Goal: Transaction & Acquisition: Download file/media

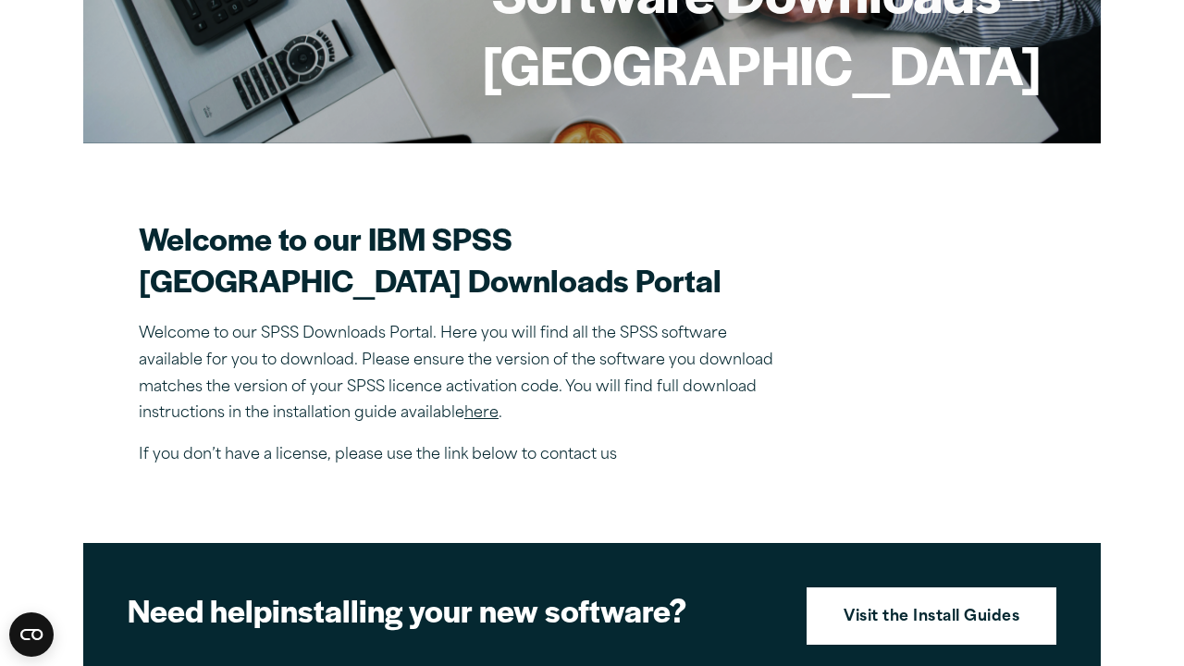
scroll to position [369, 0]
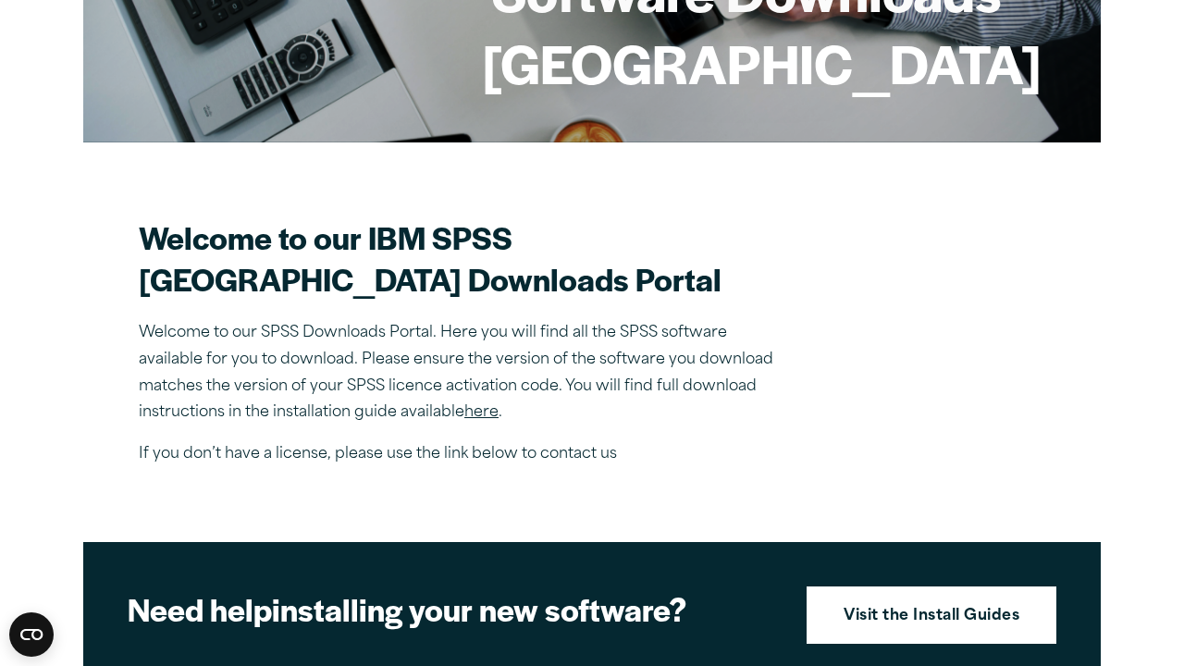
click at [482, 420] on link "here" at bounding box center [482, 412] width 34 height 15
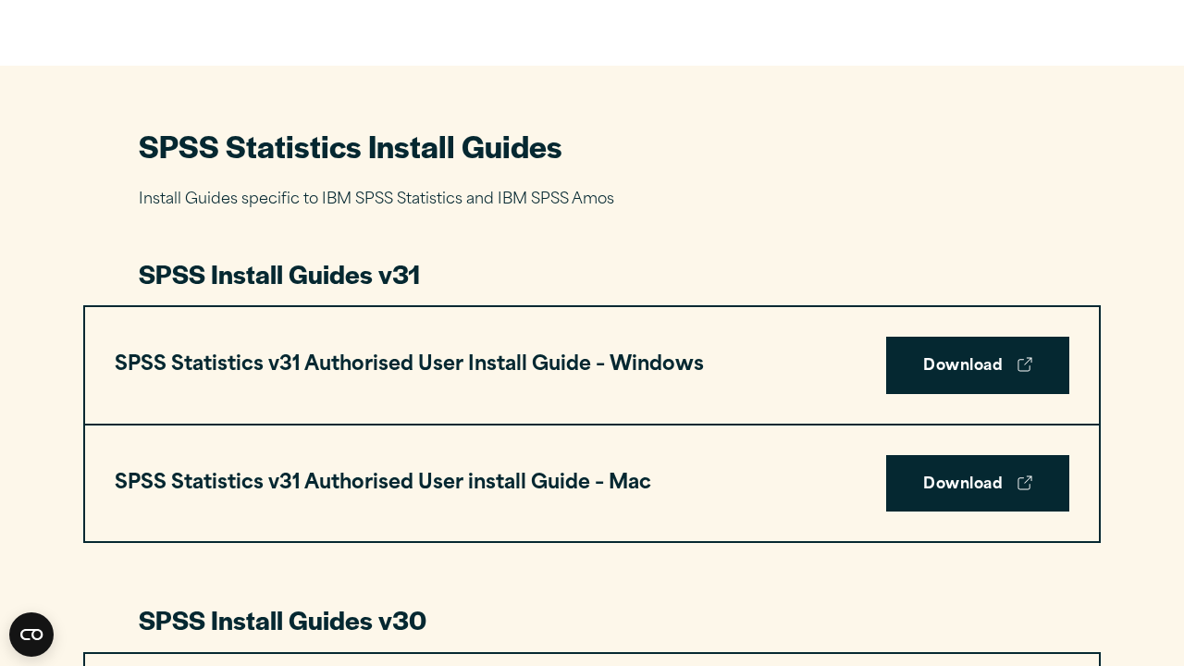
scroll to position [789, 0]
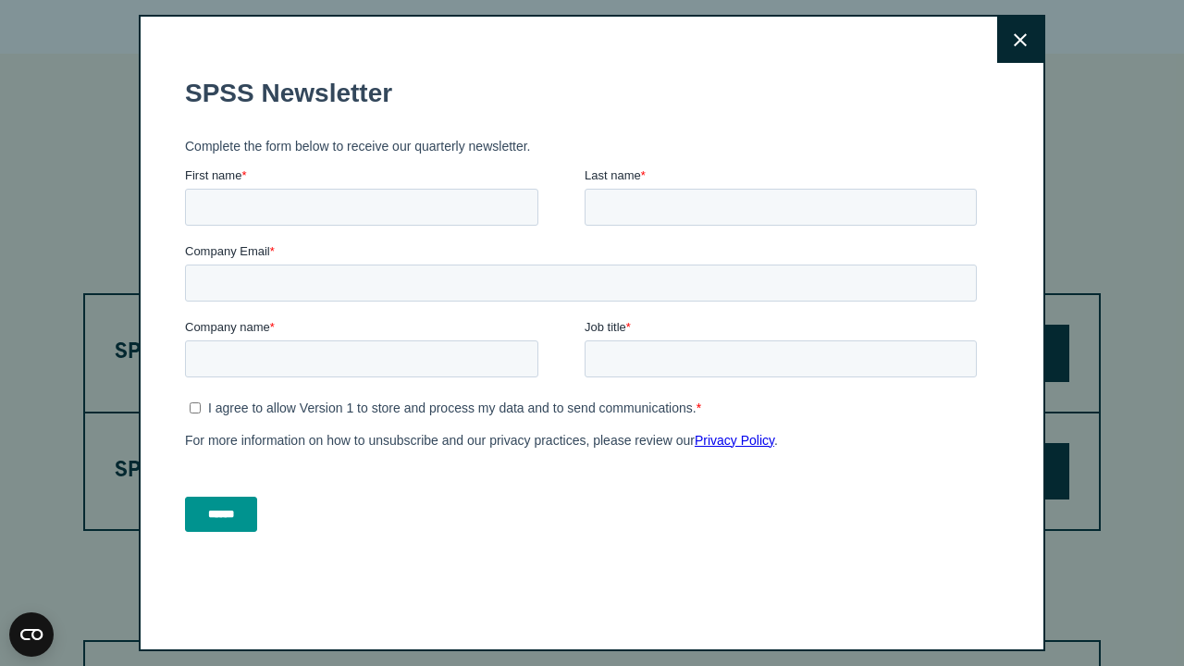
click at [1010, 42] on button "Close" at bounding box center [1021, 40] width 46 height 46
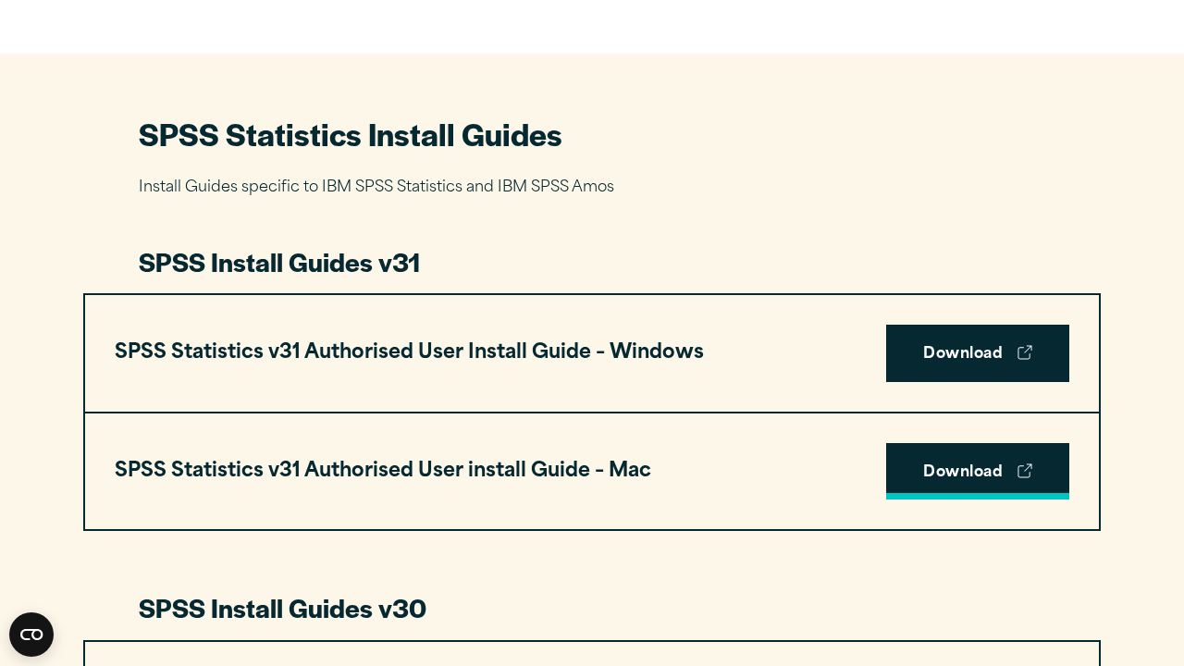
click at [939, 465] on link "Download" at bounding box center [978, 471] width 183 height 57
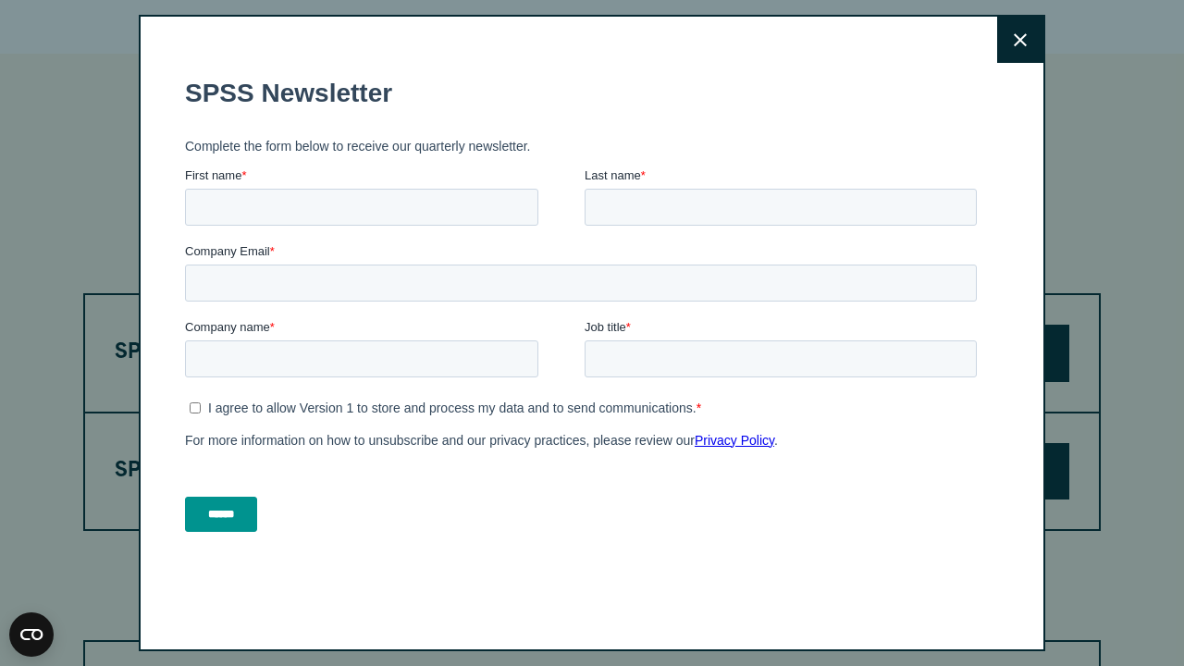
click at [1021, 44] on icon at bounding box center [1020, 40] width 13 height 14
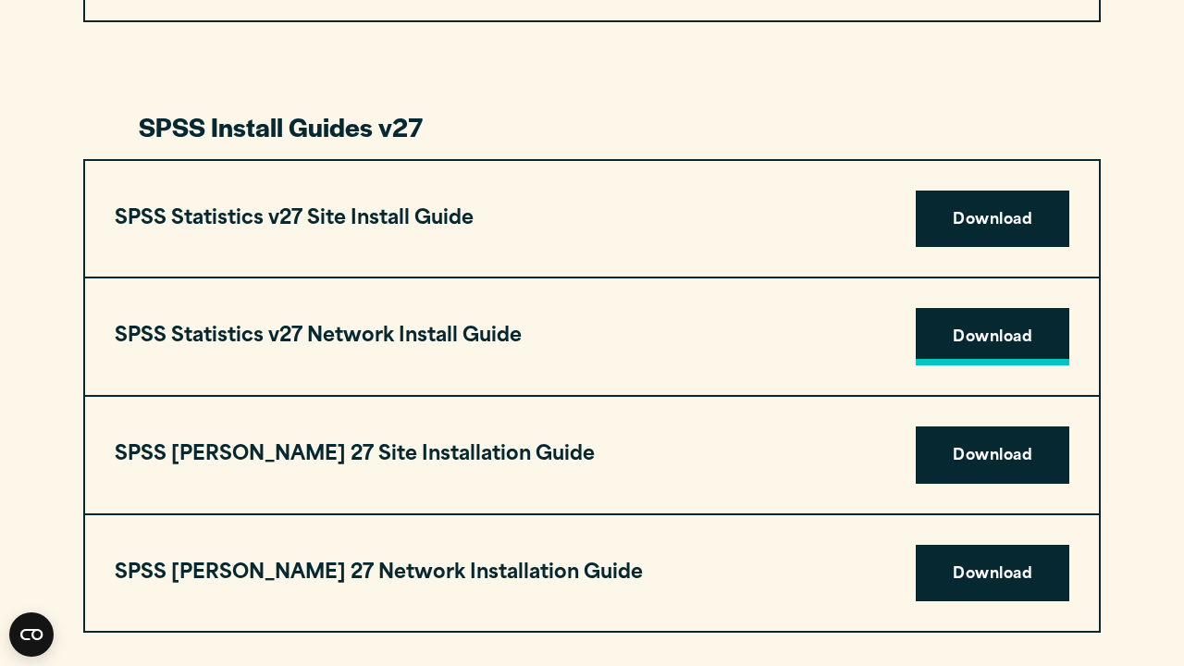
scroll to position [3240, 0]
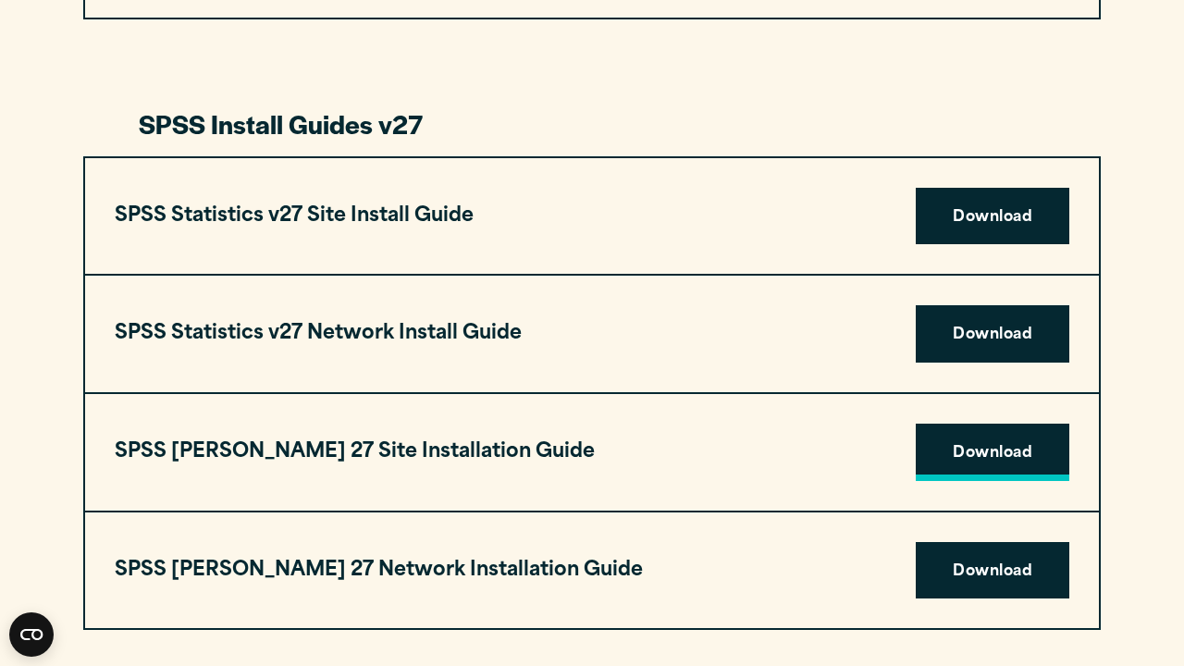
click at [961, 441] on link "Download" at bounding box center [993, 452] width 154 height 57
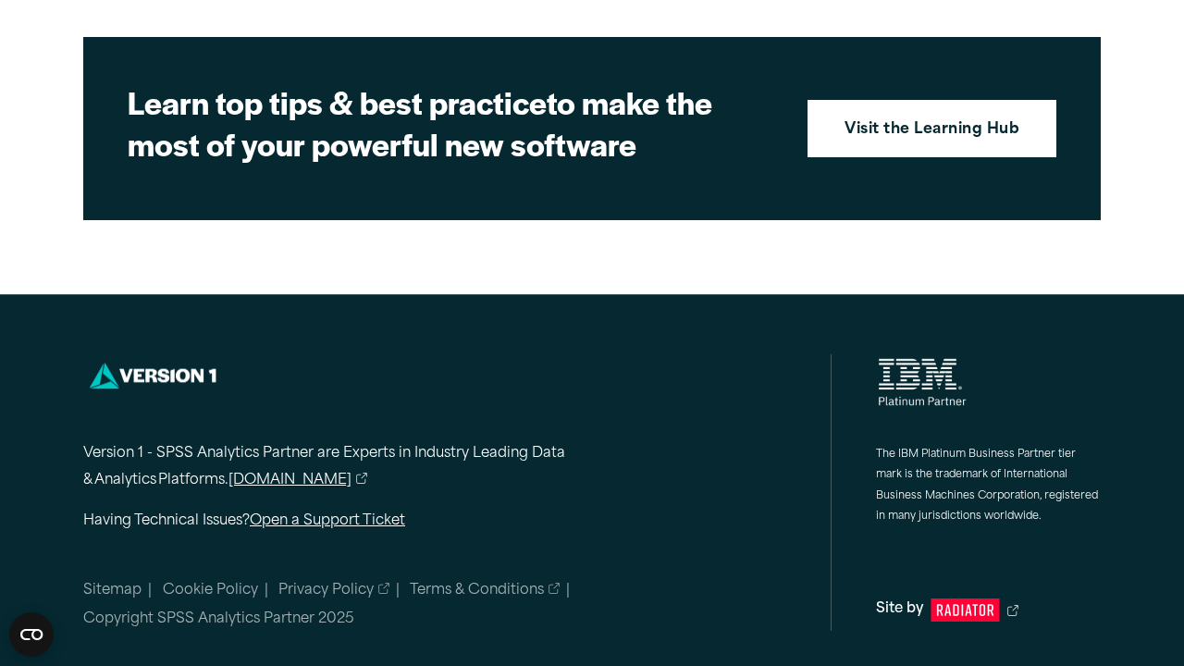
scroll to position [2847, 0]
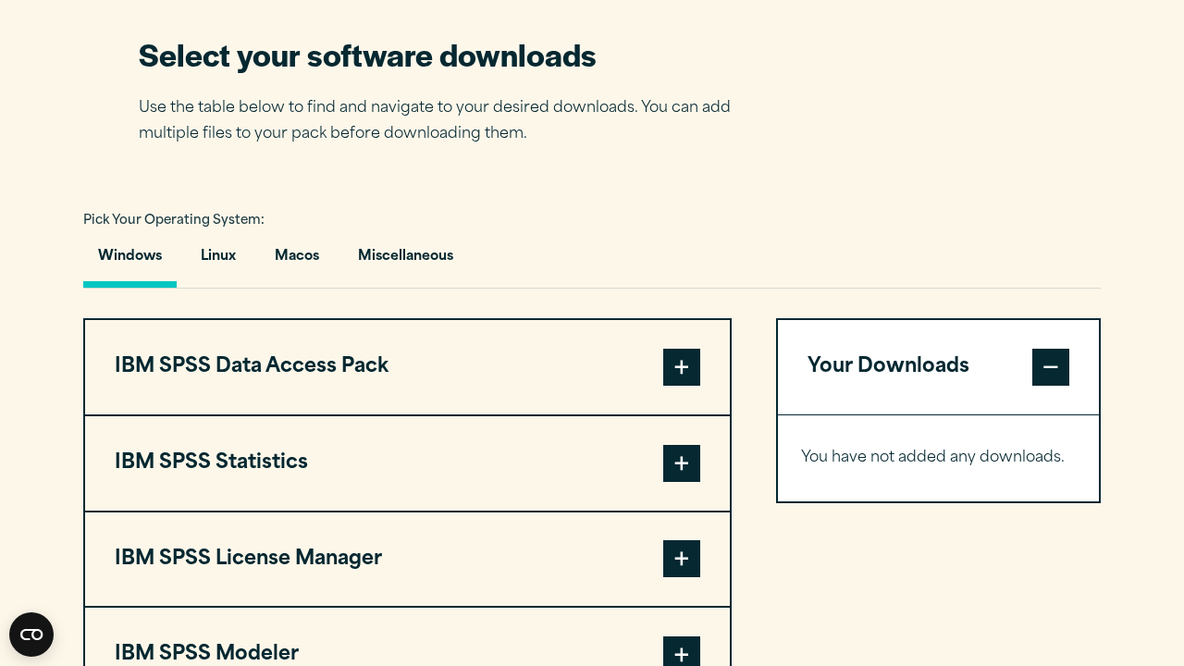
scroll to position [1197, 0]
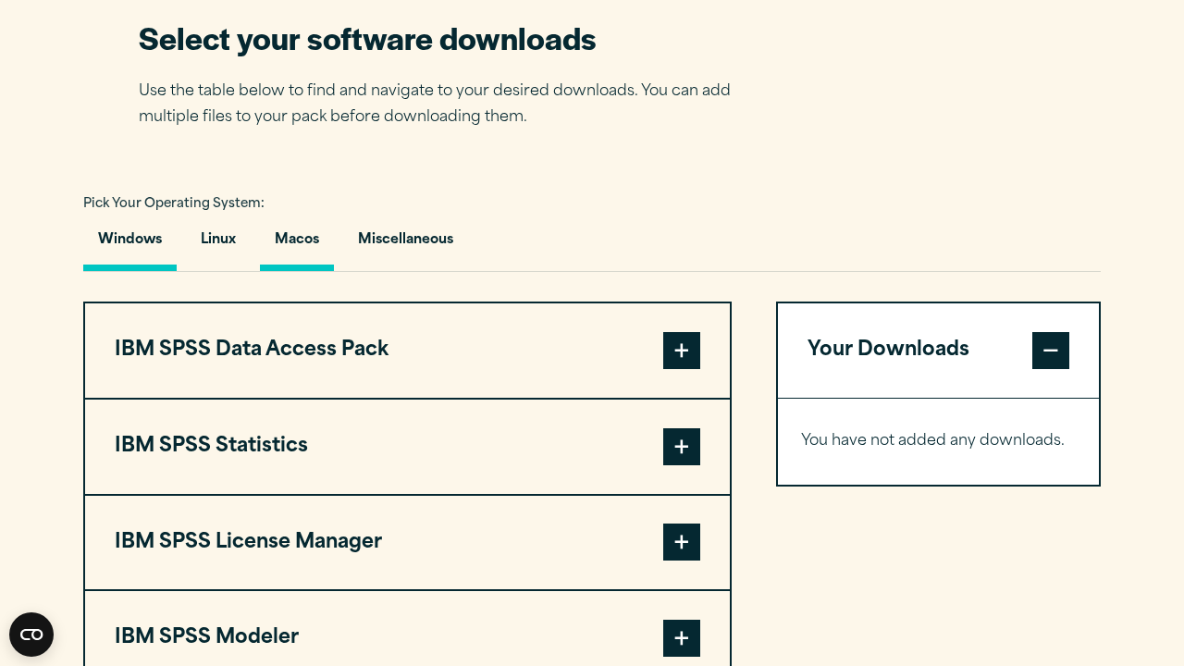
click at [299, 236] on button "Macos" at bounding box center [297, 244] width 74 height 53
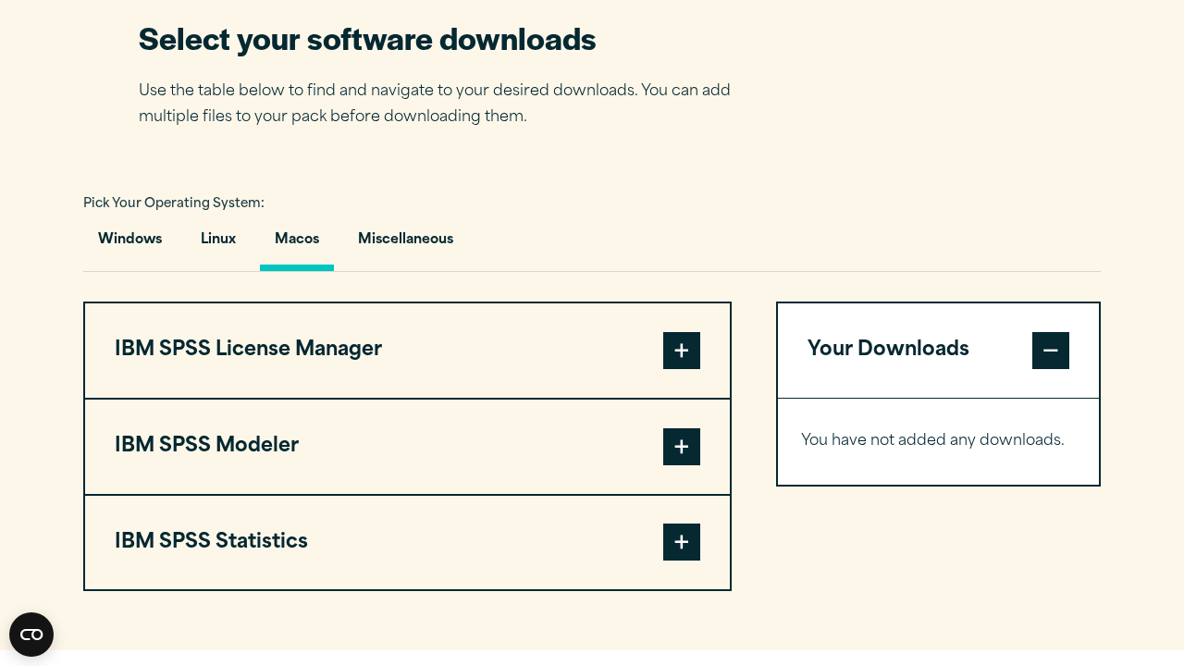
click at [685, 556] on span at bounding box center [681, 542] width 37 height 37
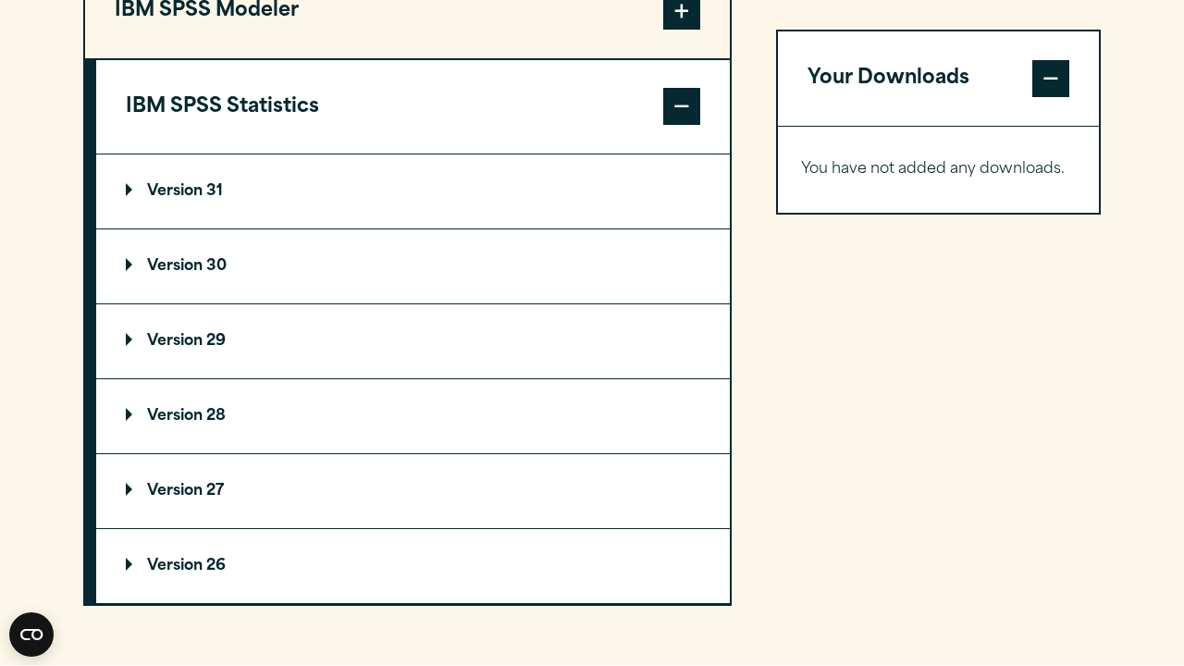
scroll to position [1630, 0]
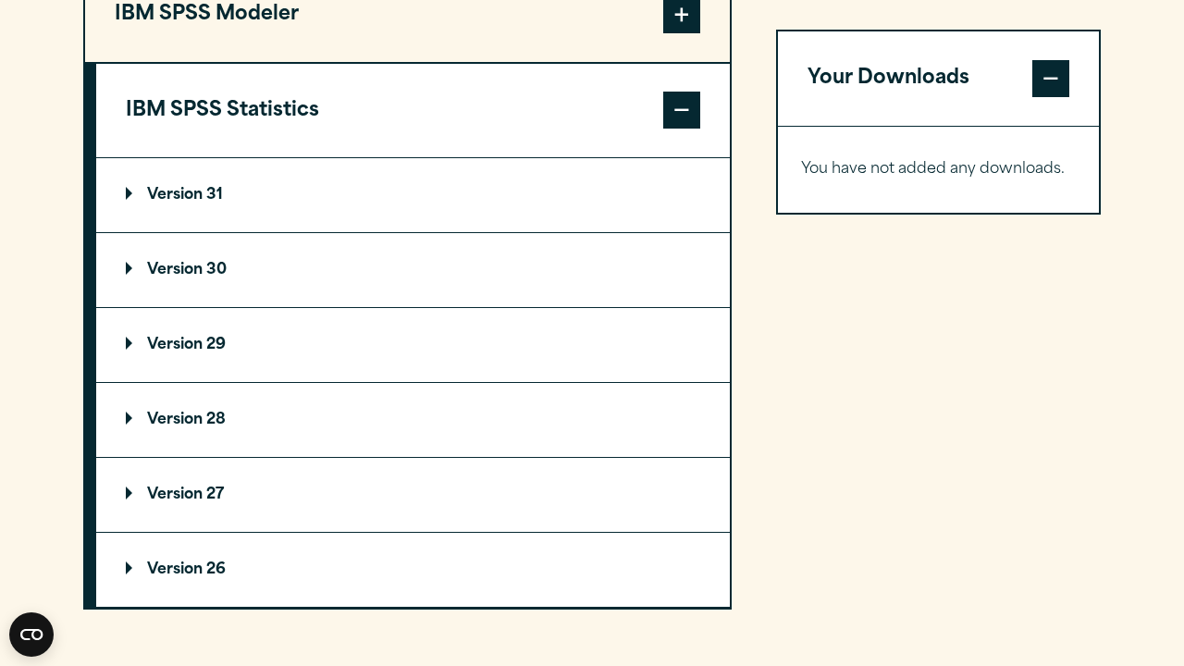
click at [162, 499] on p "Version 27" at bounding box center [175, 495] width 98 height 15
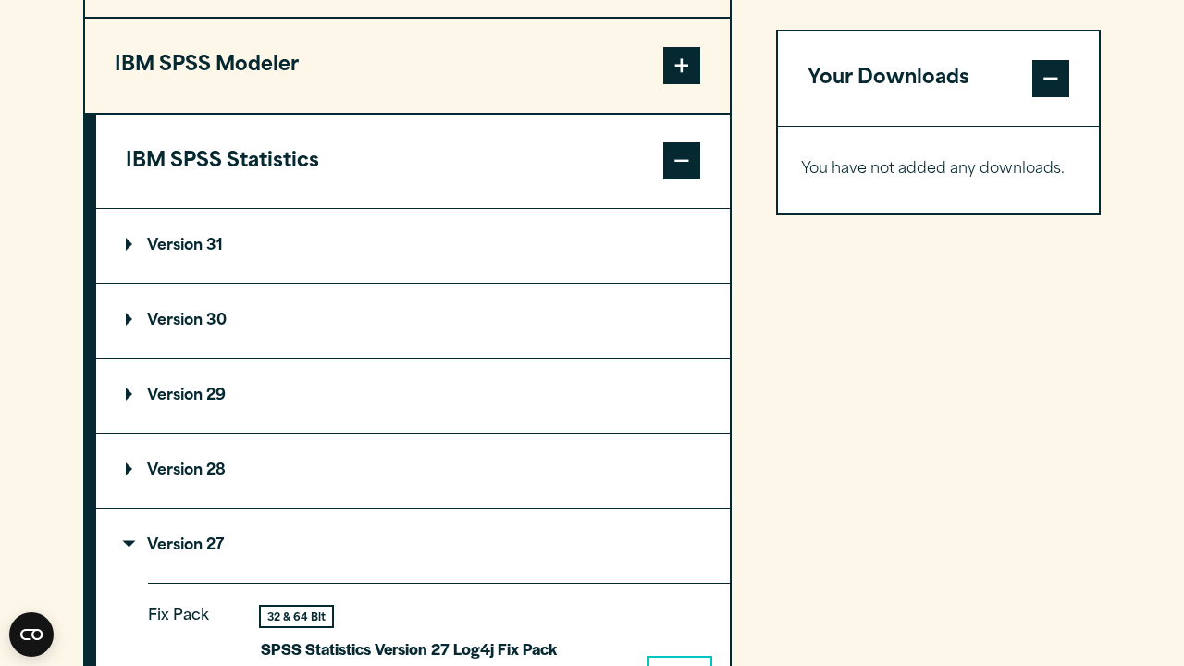
scroll to position [1544, 0]
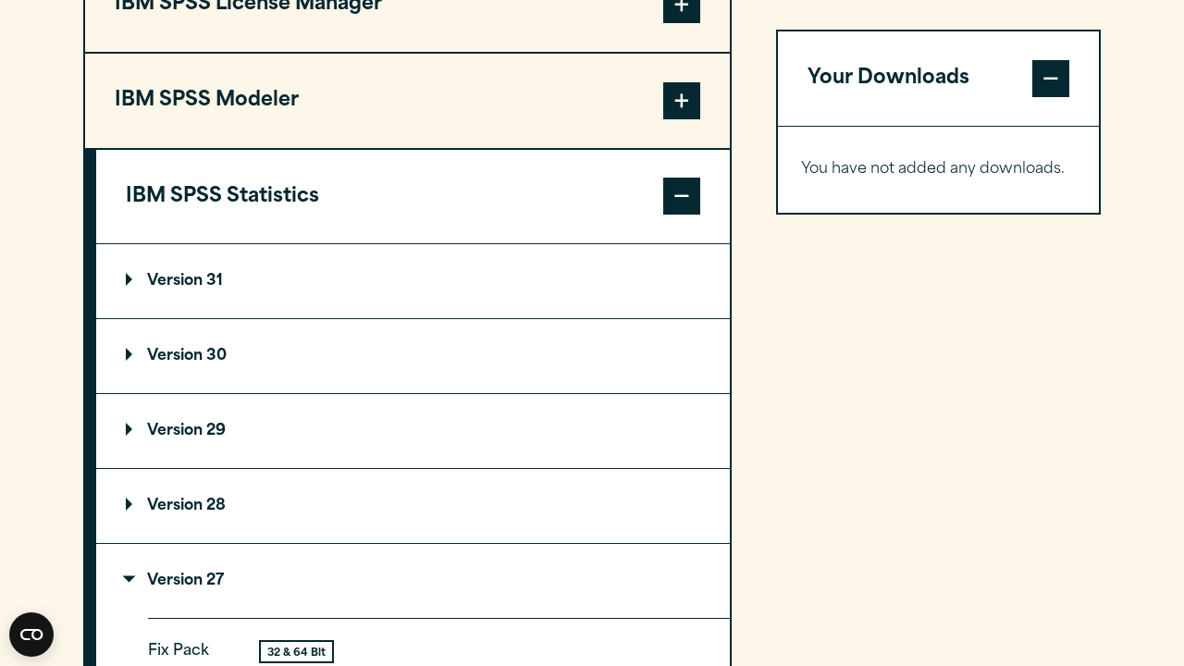
click at [152, 279] on p "Version 31" at bounding box center [174, 281] width 97 height 15
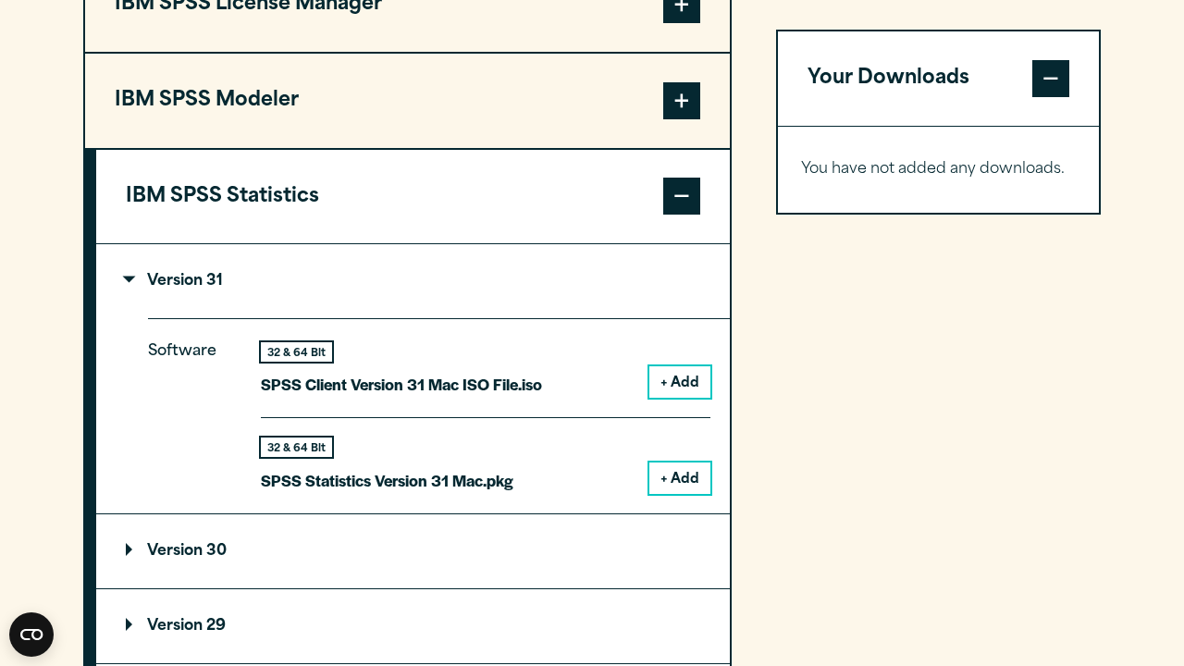
click at [677, 375] on button "+ Add" at bounding box center [680, 381] width 61 height 31
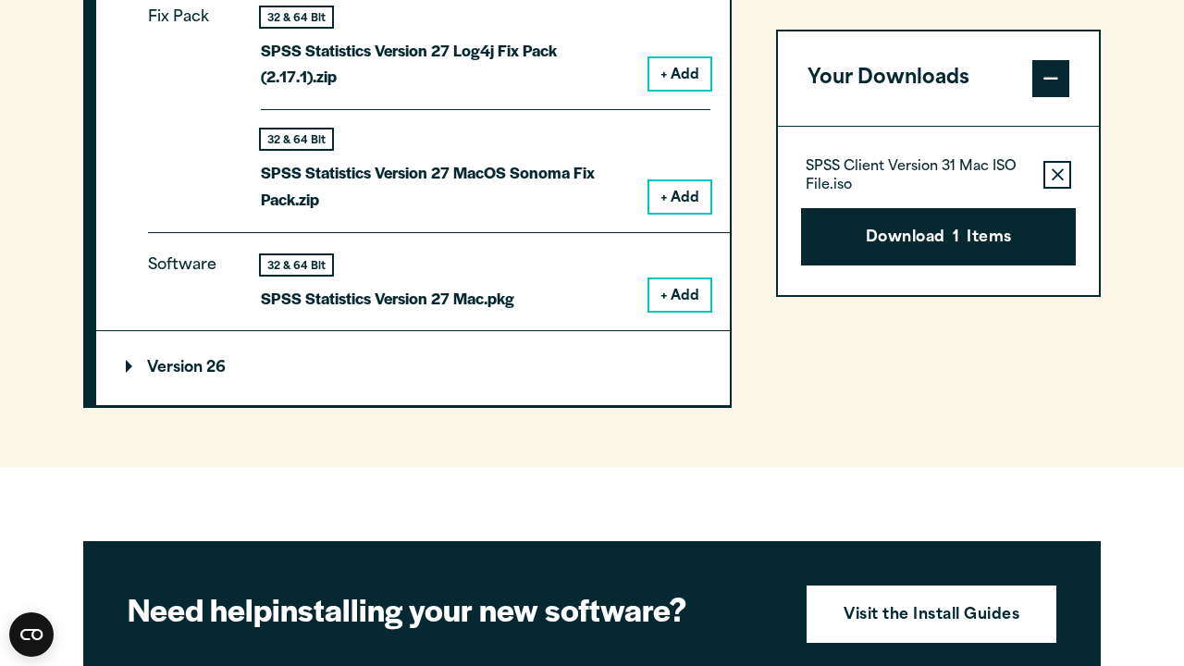
scroll to position [2376, 0]
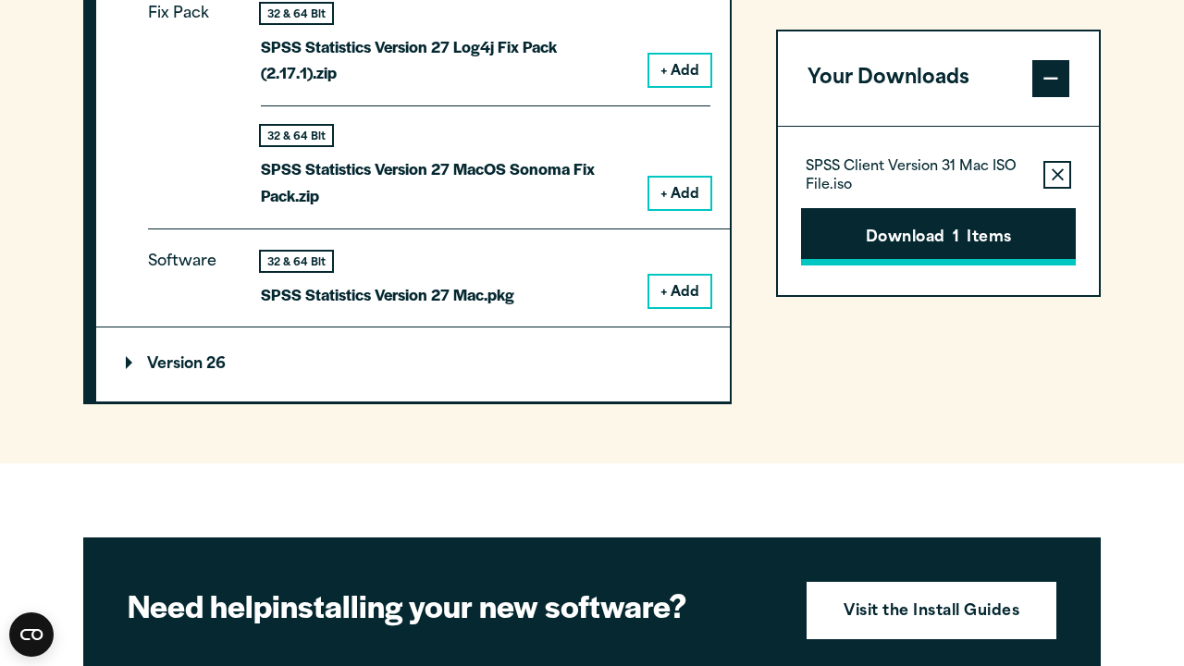
click at [1000, 243] on button "Download 1 Items" at bounding box center [938, 236] width 275 height 57
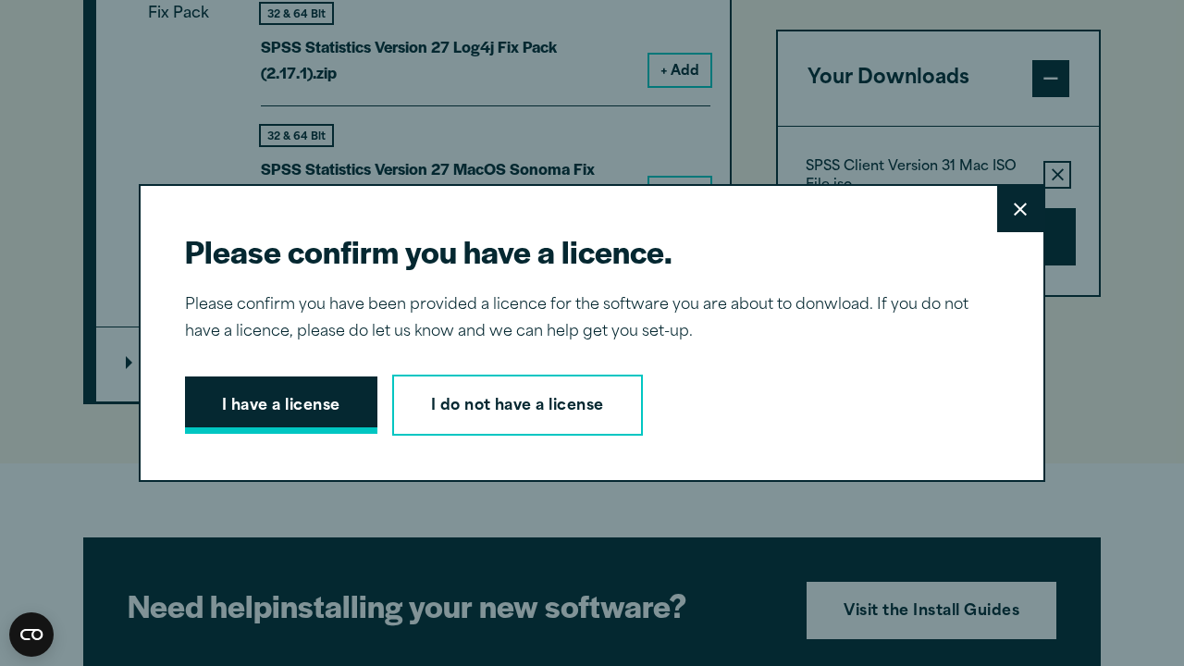
click at [336, 402] on button "I have a license" at bounding box center [281, 405] width 192 height 57
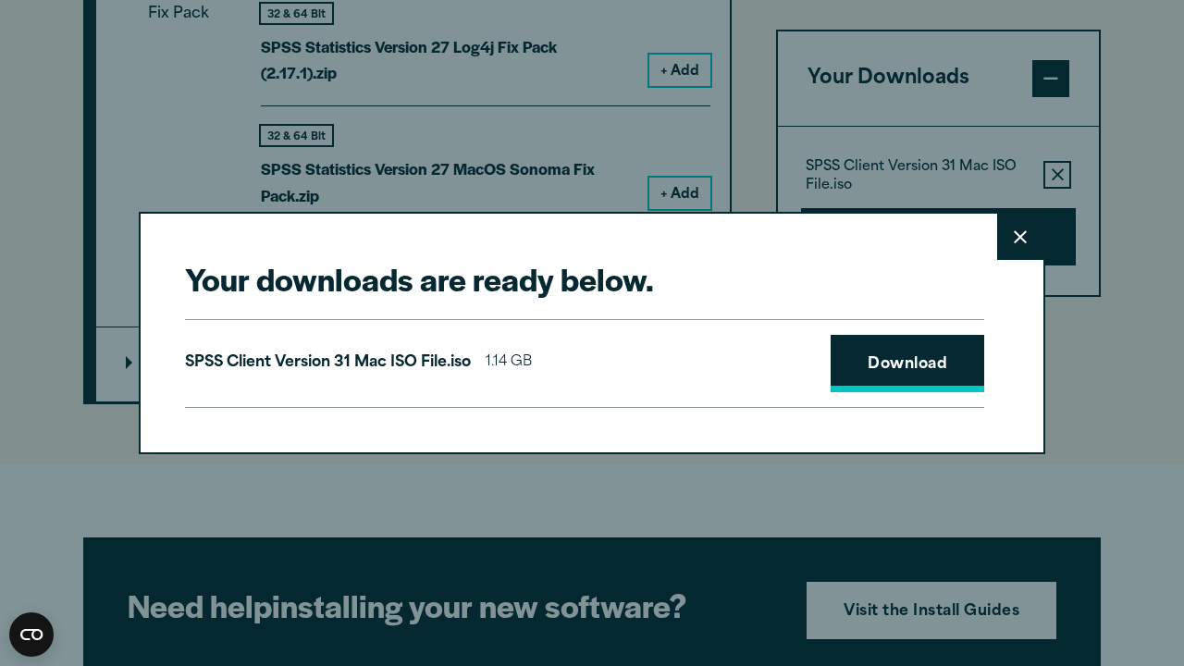
click at [926, 369] on link "Download" at bounding box center [908, 363] width 154 height 57
click at [1015, 240] on icon at bounding box center [1020, 237] width 13 height 14
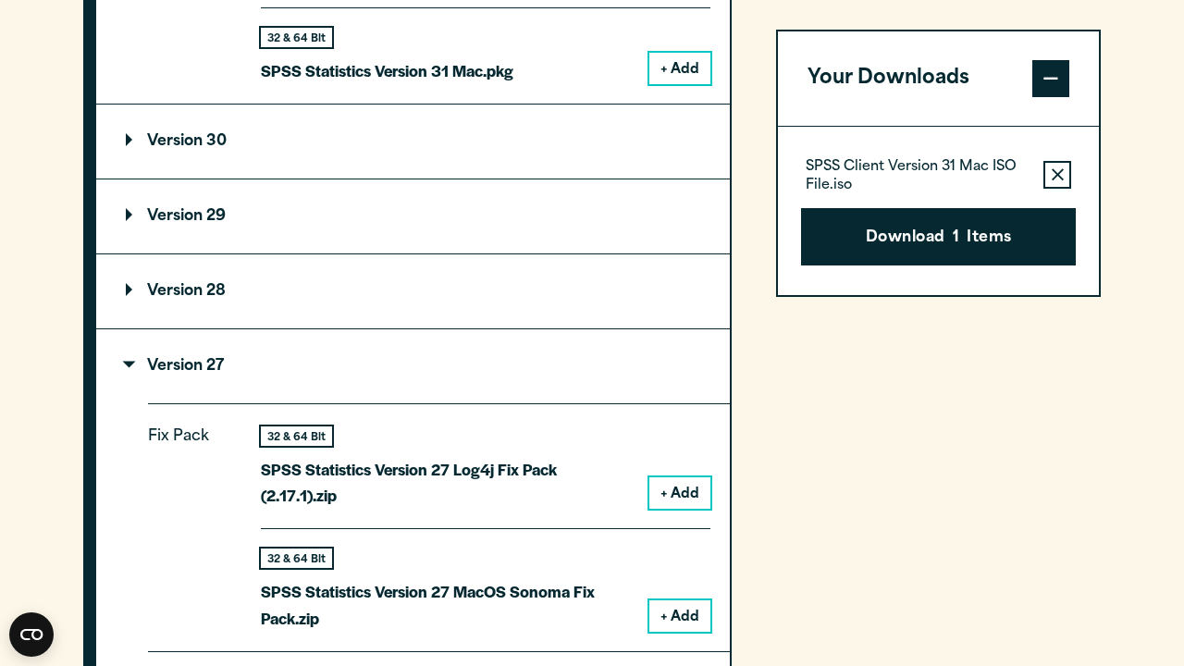
scroll to position [1954, 0]
click at [686, 493] on button "+ Add" at bounding box center [680, 492] width 61 height 31
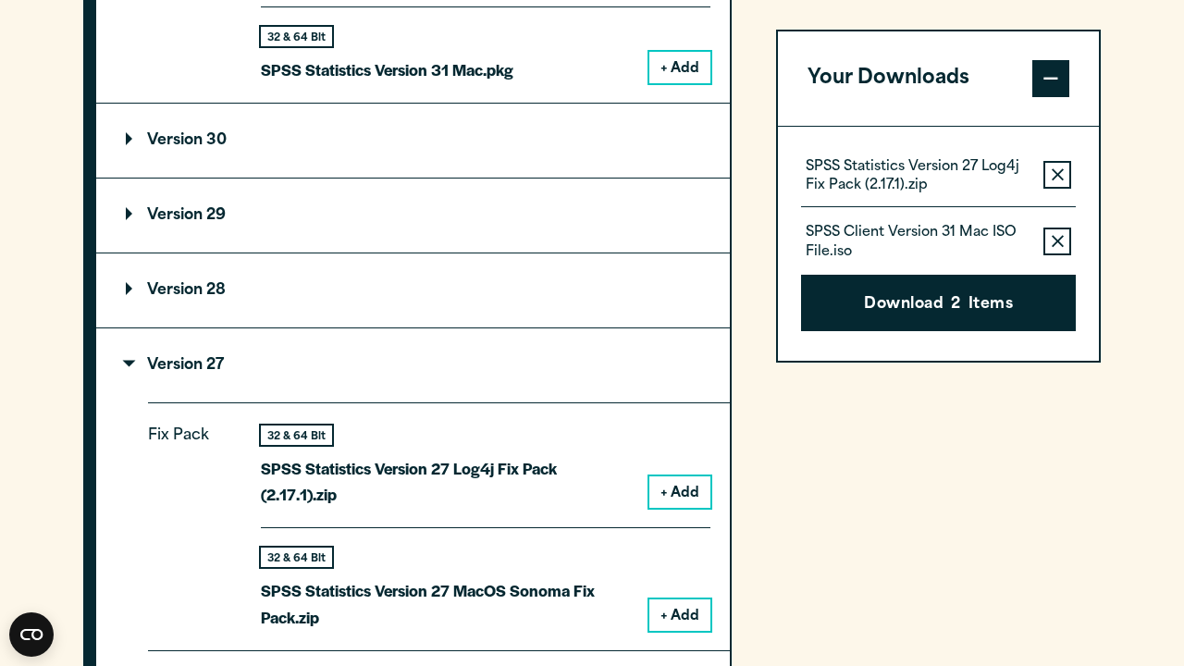
click at [1062, 243] on icon "button" at bounding box center [1058, 241] width 12 height 12
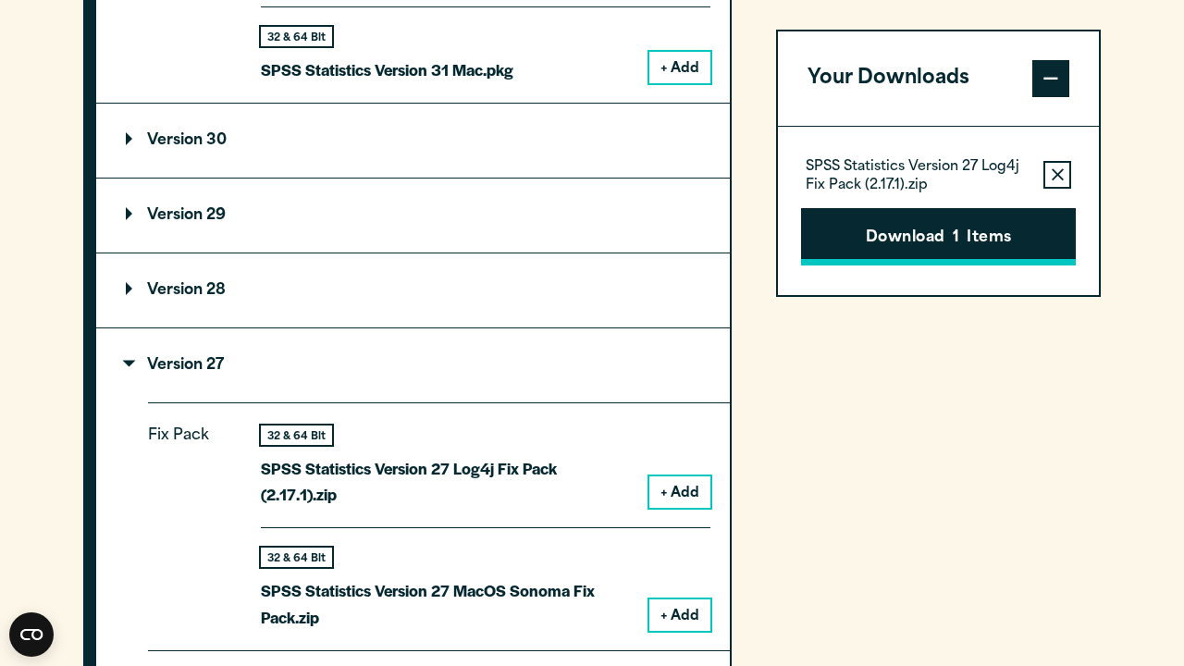
click at [1032, 241] on button "Download 1 Items" at bounding box center [938, 236] width 275 height 57
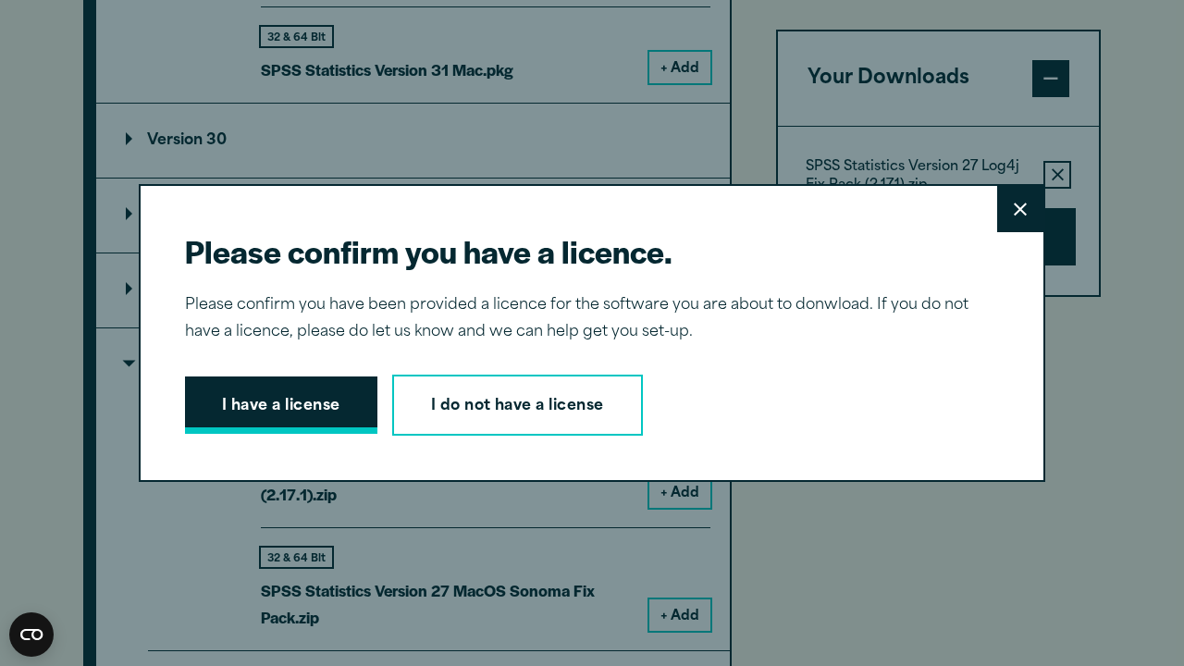
click at [352, 415] on button "I have a license" at bounding box center [281, 405] width 192 height 57
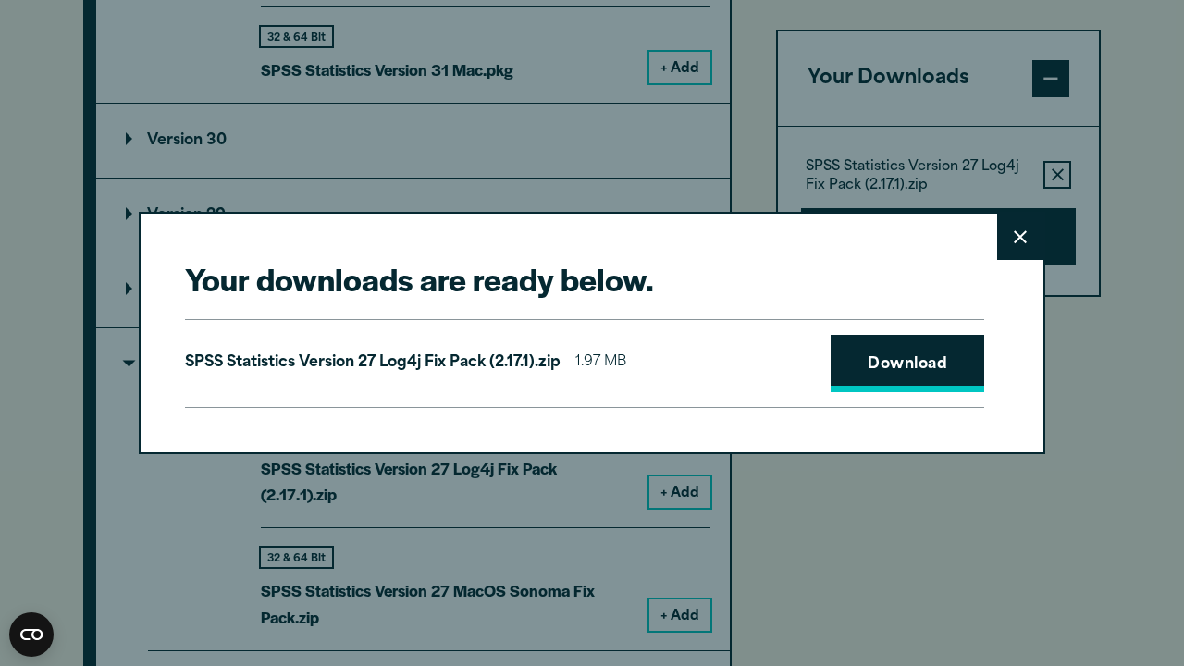
click at [871, 351] on link "Download" at bounding box center [908, 363] width 154 height 57
click at [1015, 228] on button "Close" at bounding box center [1021, 237] width 46 height 46
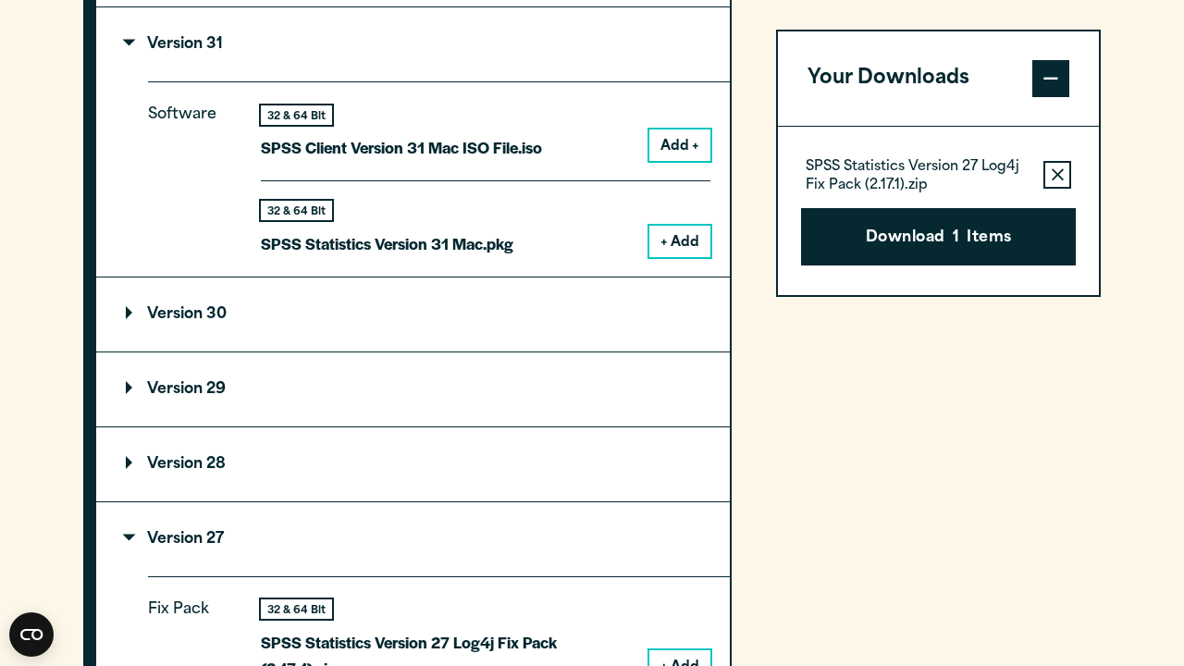
scroll to position [1747, 0]
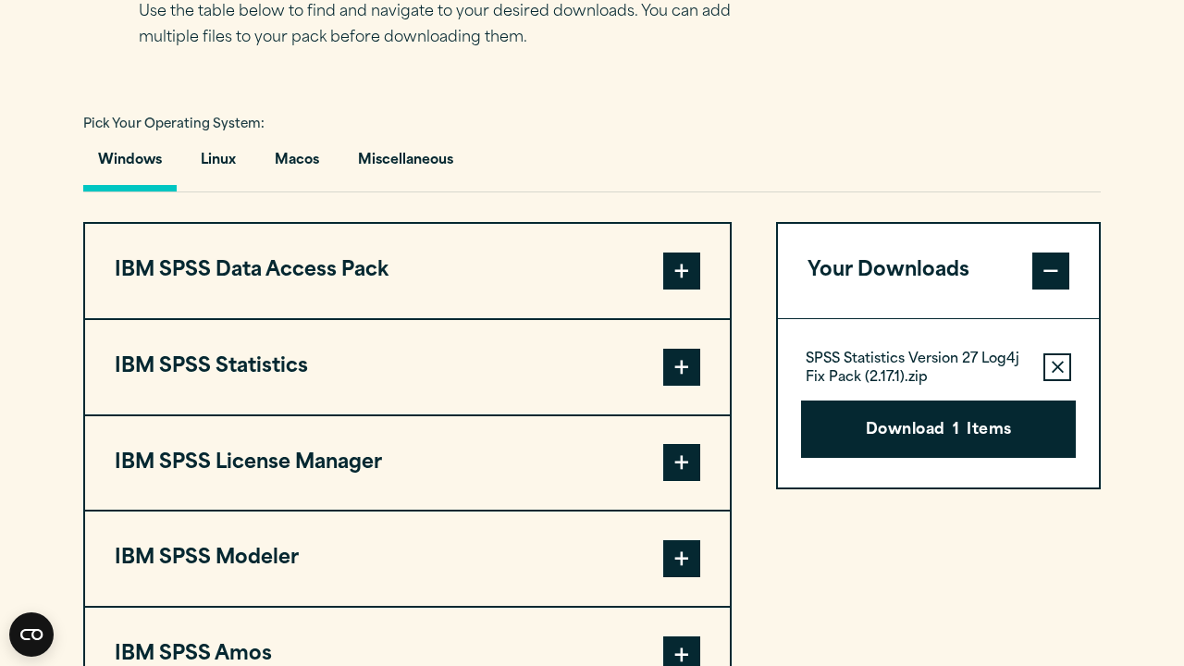
scroll to position [1283, 0]
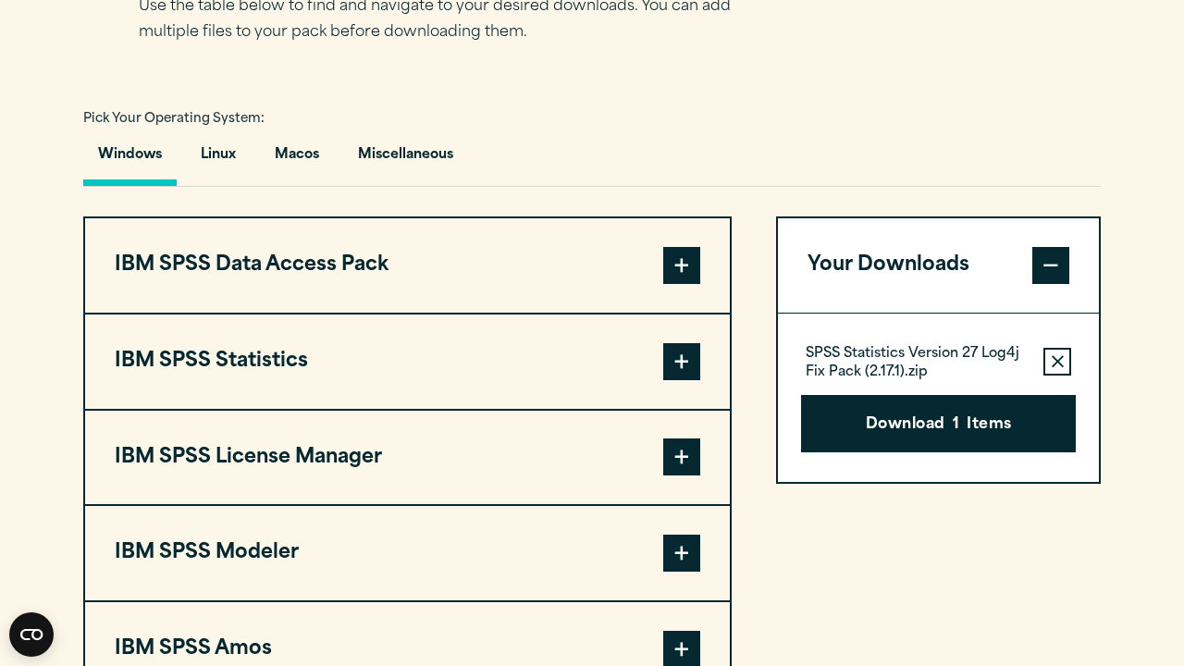
click at [1061, 360] on icon "button" at bounding box center [1058, 361] width 12 height 13
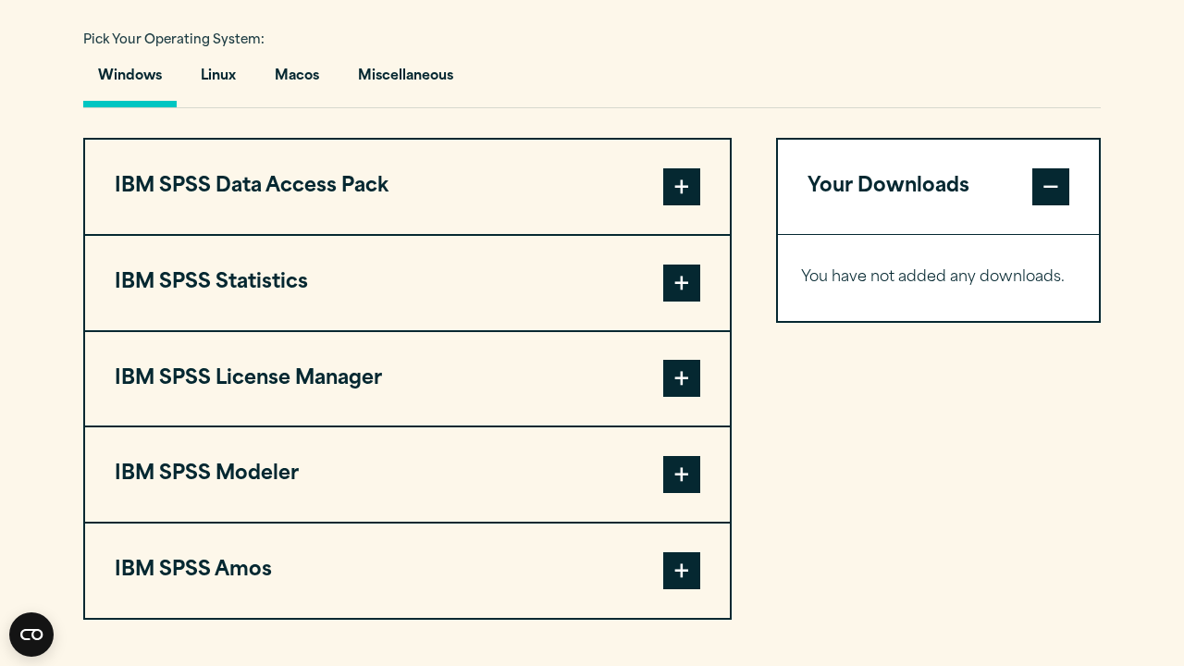
scroll to position [1359, 0]
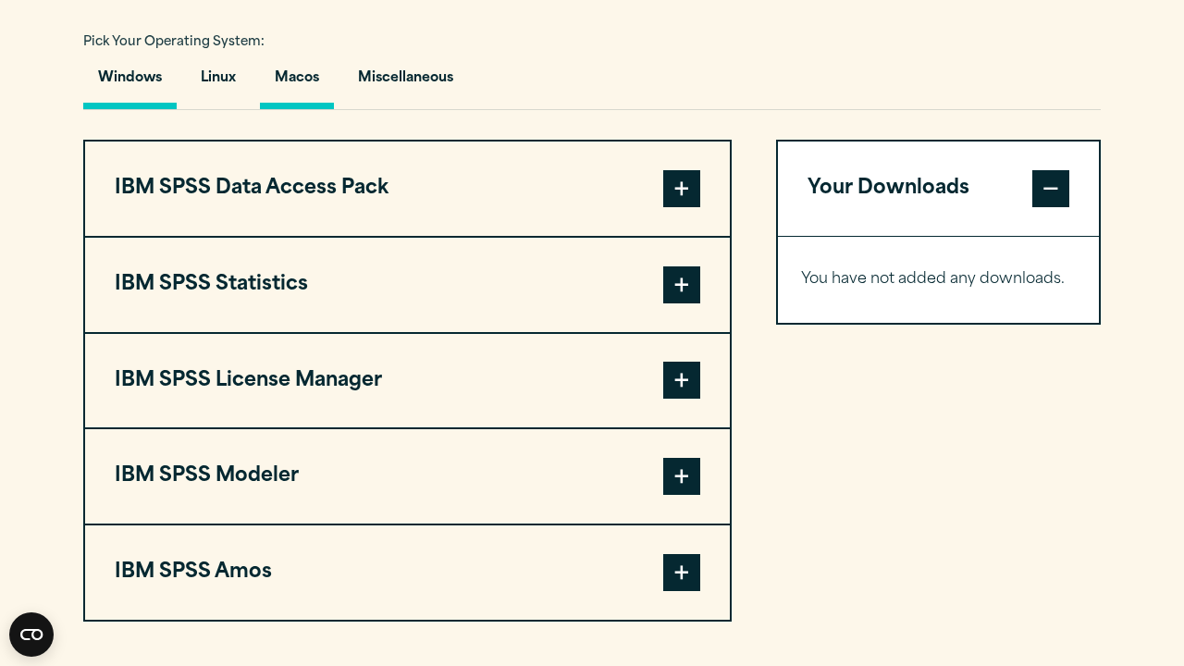
click at [305, 79] on button "Macos" at bounding box center [297, 82] width 74 height 53
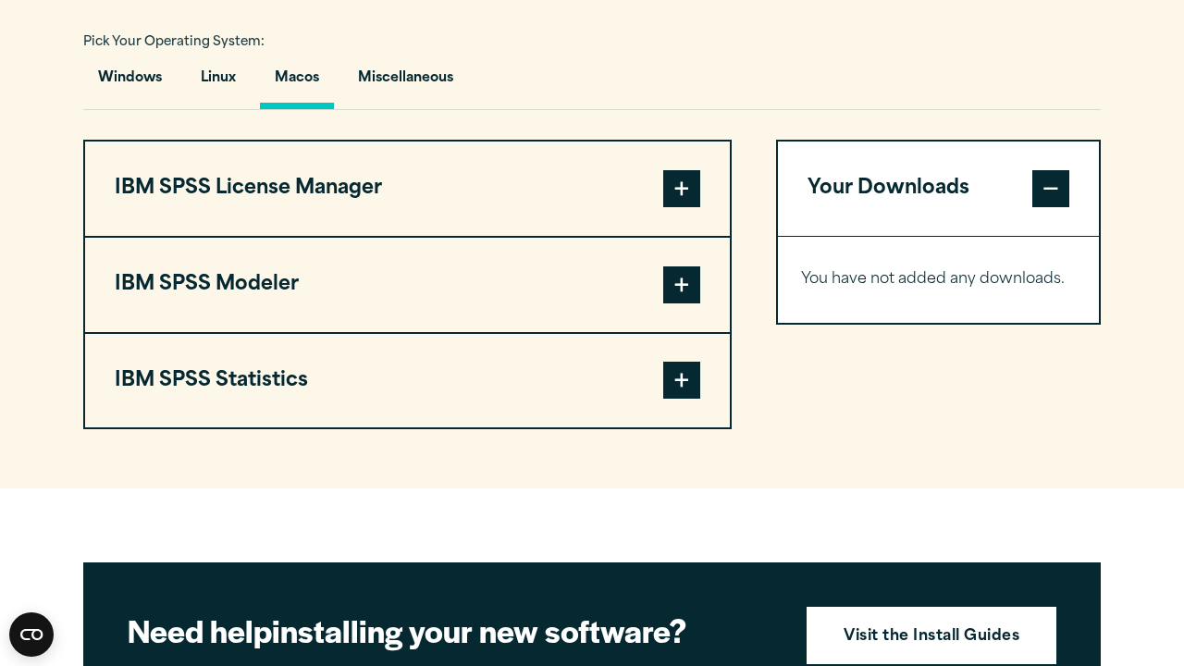
click at [328, 363] on button "IBM SPSS Statistics" at bounding box center [407, 381] width 645 height 94
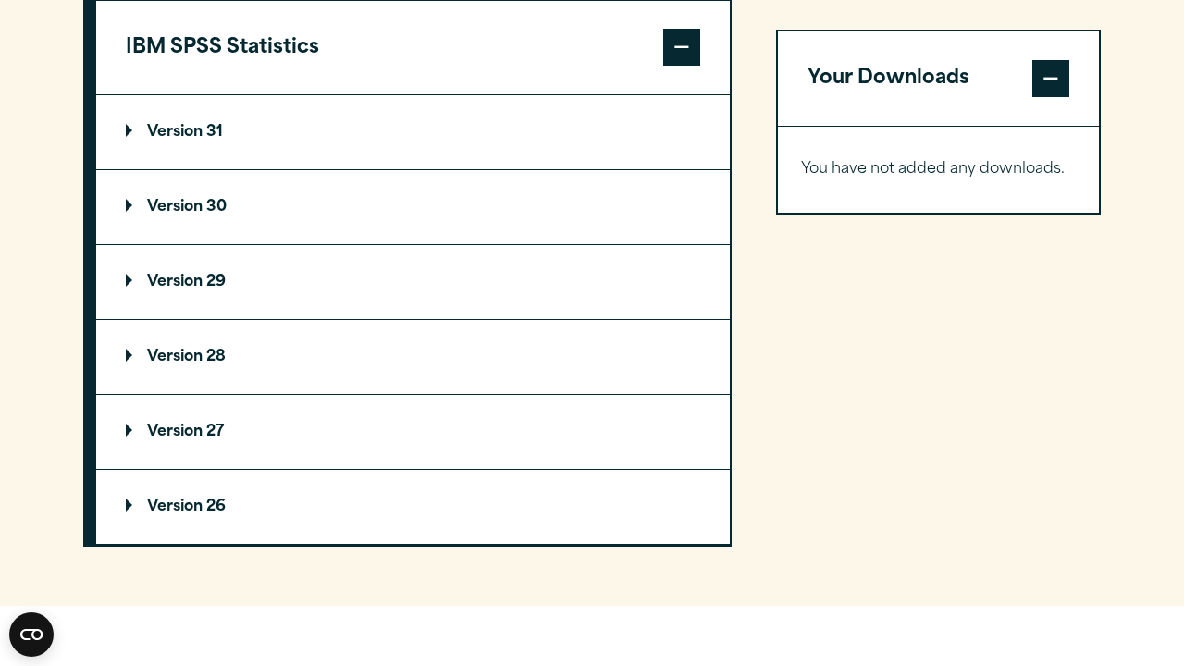
scroll to position [1700, 0]
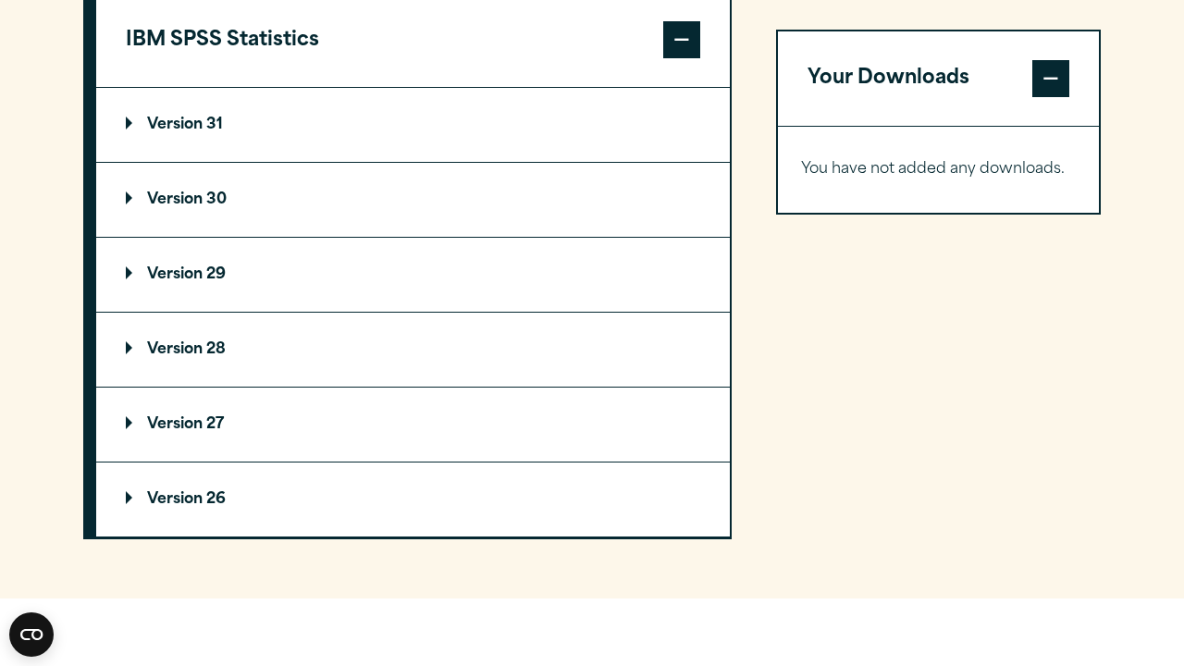
click at [147, 424] on p "Version 27" at bounding box center [175, 424] width 98 height 15
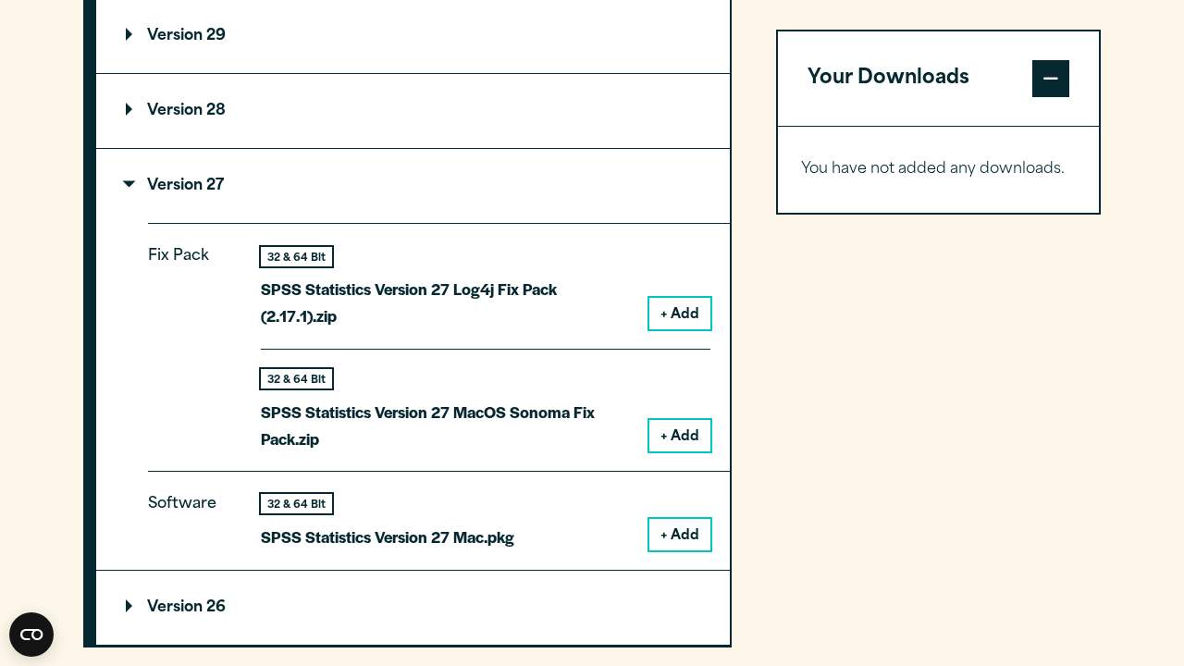
scroll to position [1953, 0]
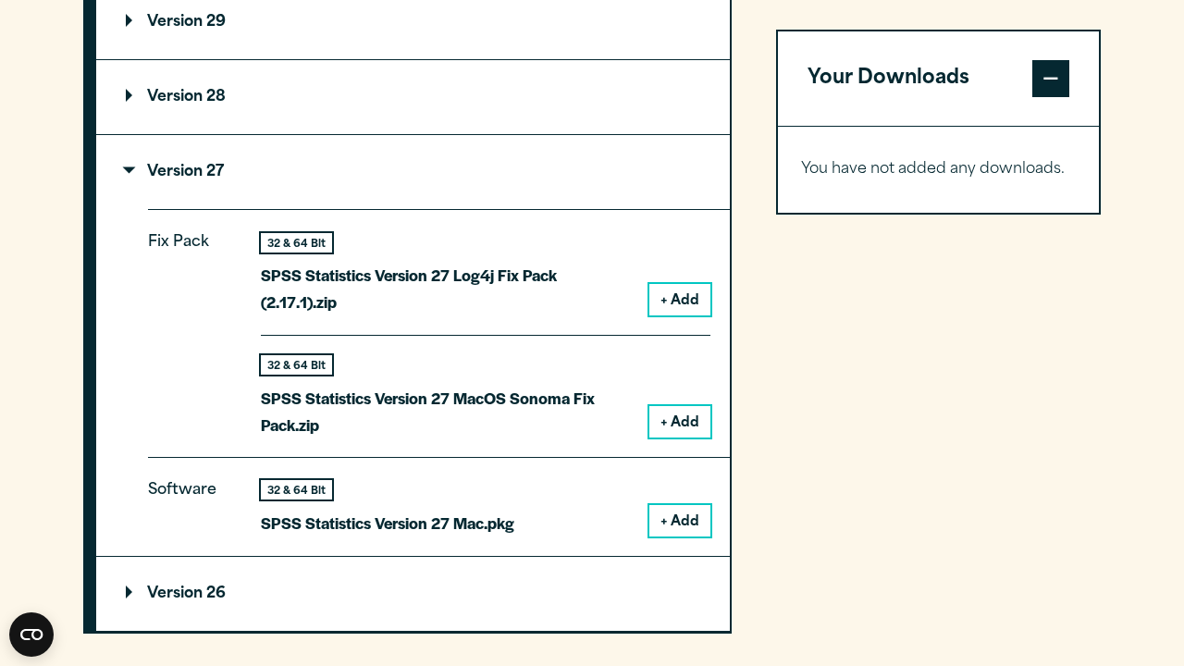
click at [665, 519] on button "+ Add" at bounding box center [680, 520] width 61 height 31
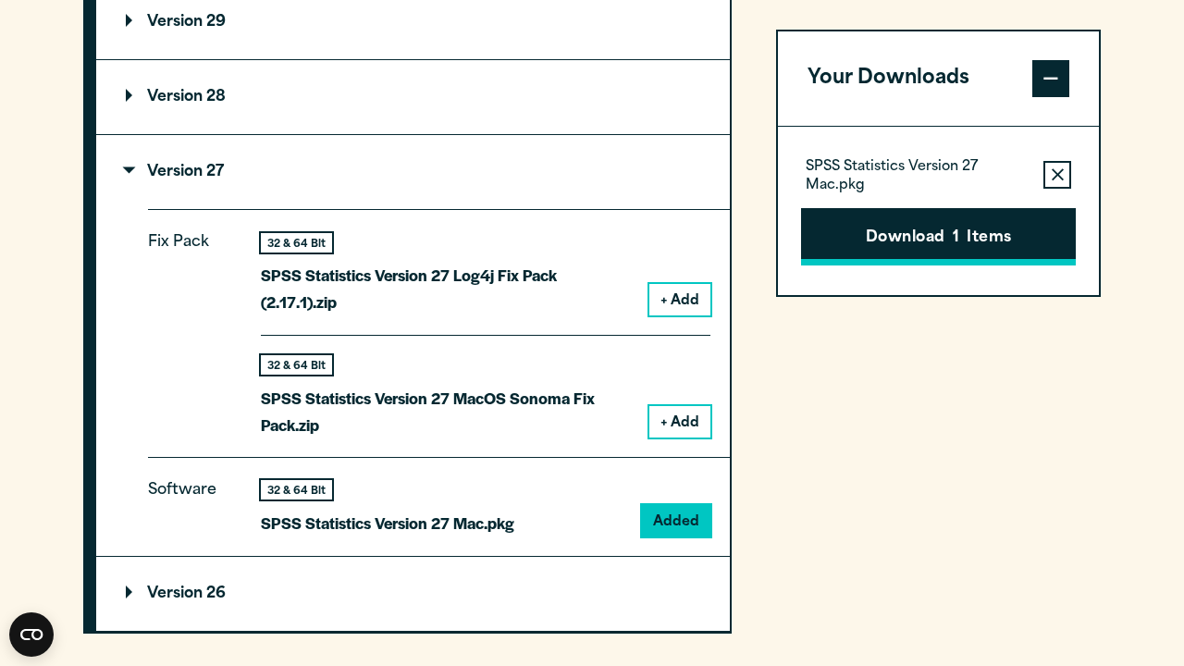
click at [914, 242] on button "Download 1 Items" at bounding box center [938, 236] width 275 height 57
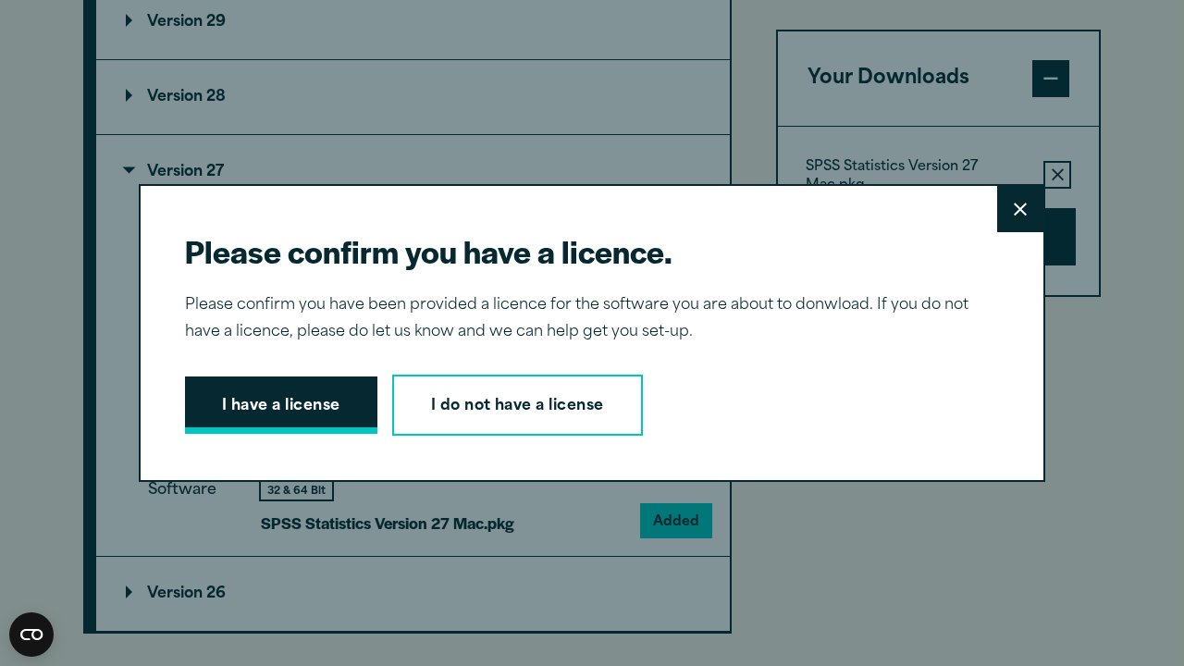
click at [306, 395] on button "I have a license" at bounding box center [281, 405] width 192 height 57
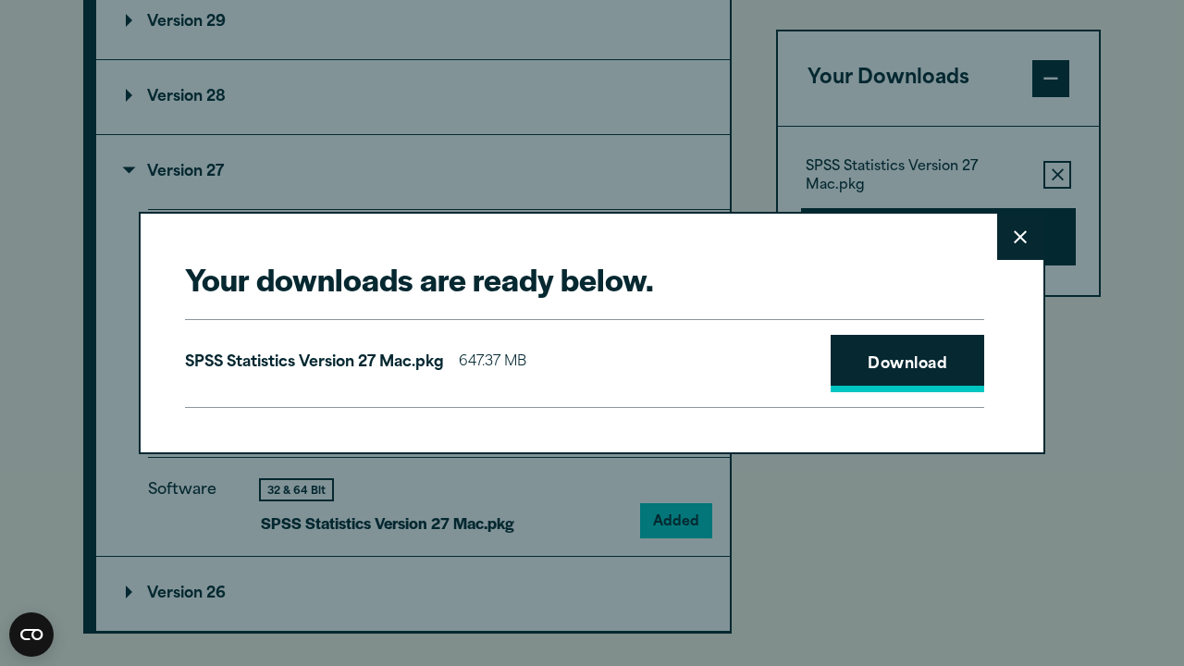
click at [889, 377] on link "Download" at bounding box center [908, 363] width 154 height 57
click at [1016, 240] on icon at bounding box center [1020, 237] width 13 height 14
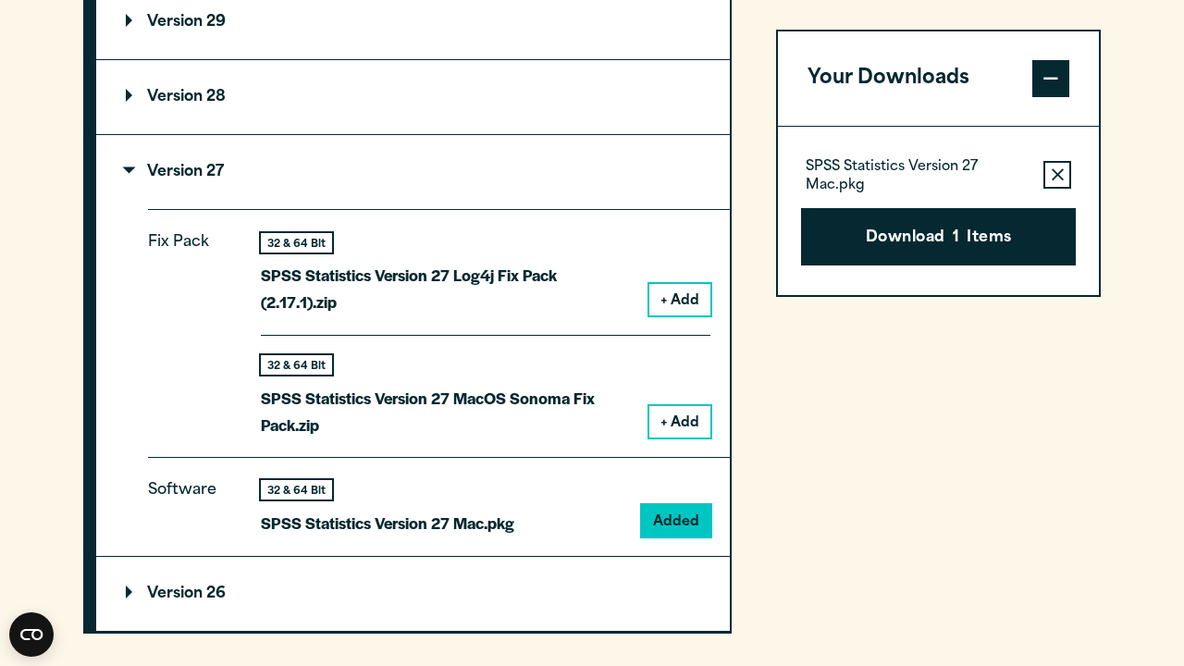
click at [1050, 177] on button "Remove this item from your software download list" at bounding box center [1058, 175] width 28 height 28
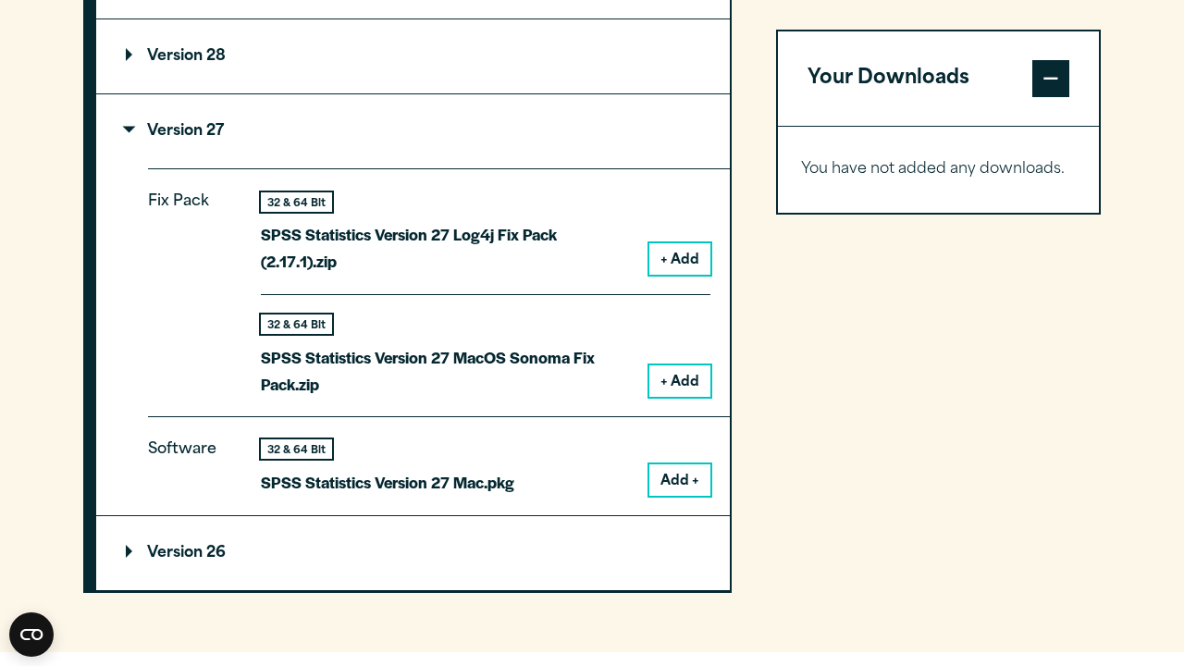
scroll to position [2000, 0]
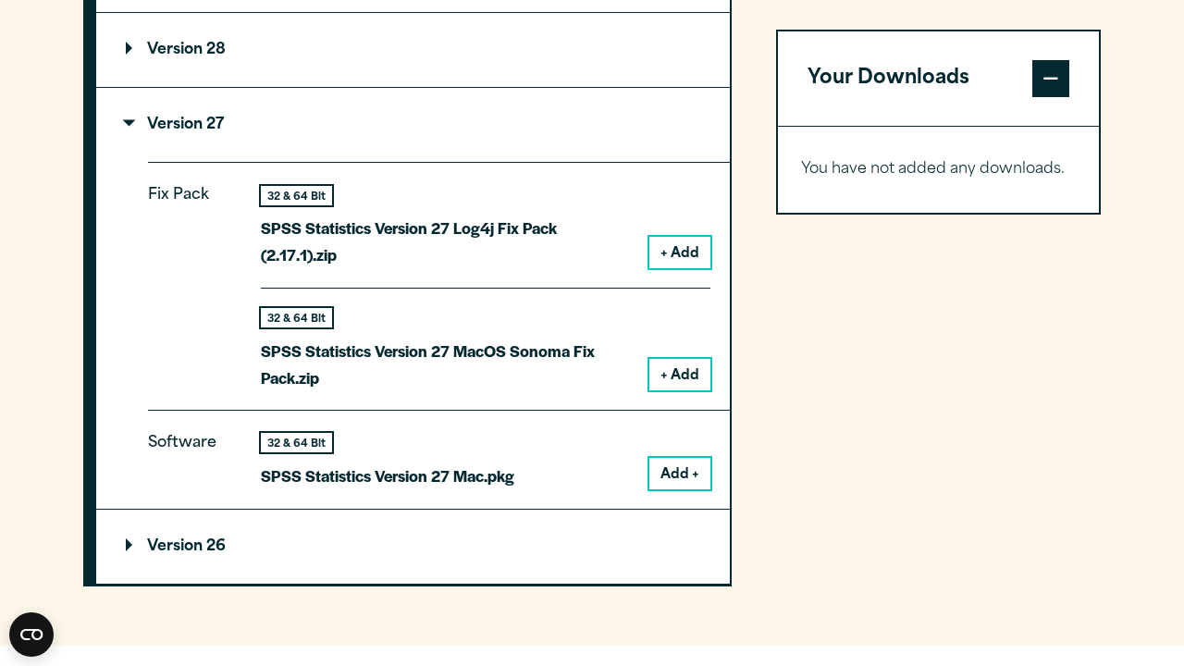
click at [148, 539] on p "Version 26" at bounding box center [176, 546] width 100 height 15
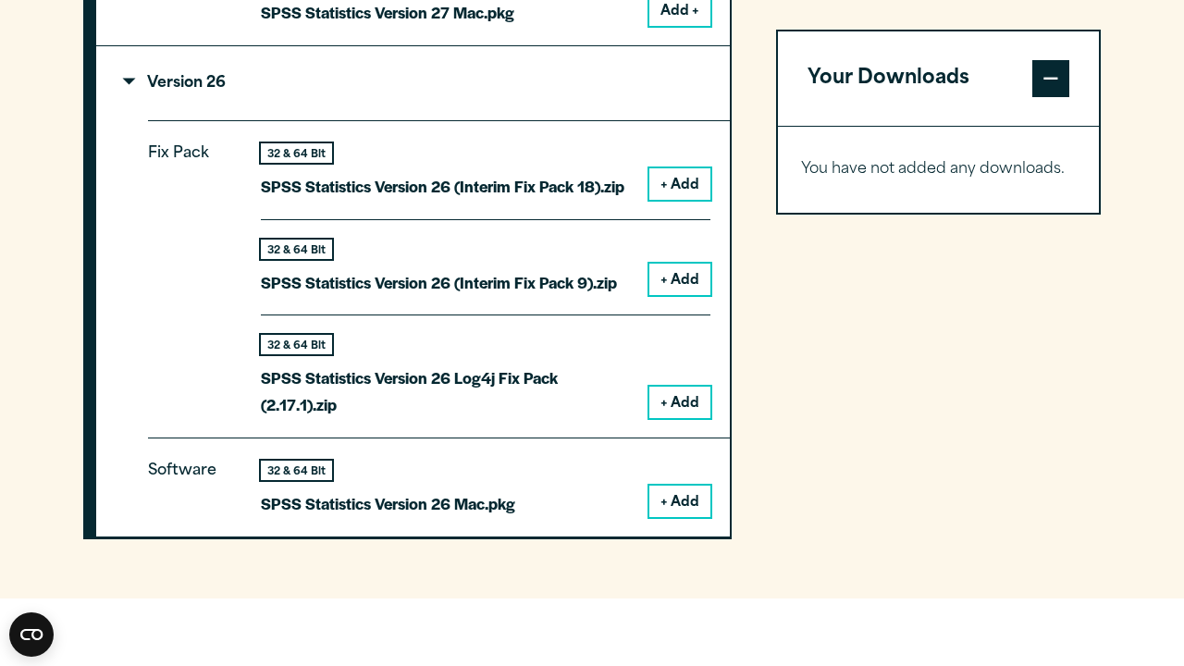
scroll to position [2496, 0]
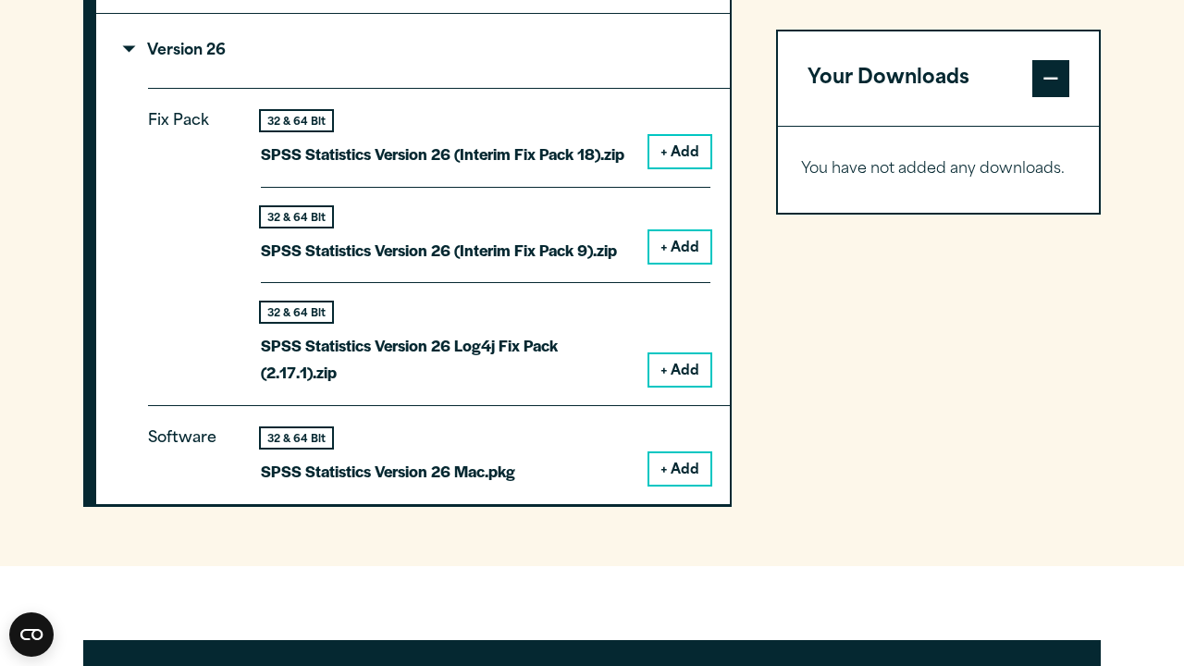
click at [675, 462] on button "+ Add" at bounding box center [680, 468] width 61 height 31
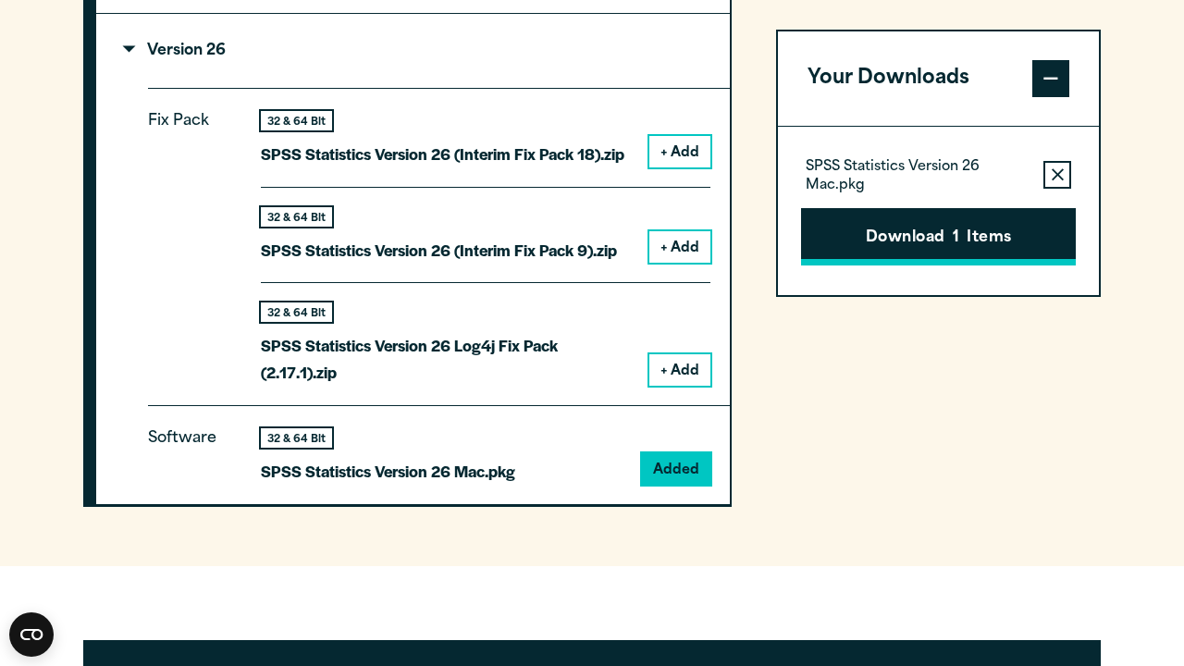
click at [943, 228] on button "Download 1 Items" at bounding box center [938, 236] width 275 height 57
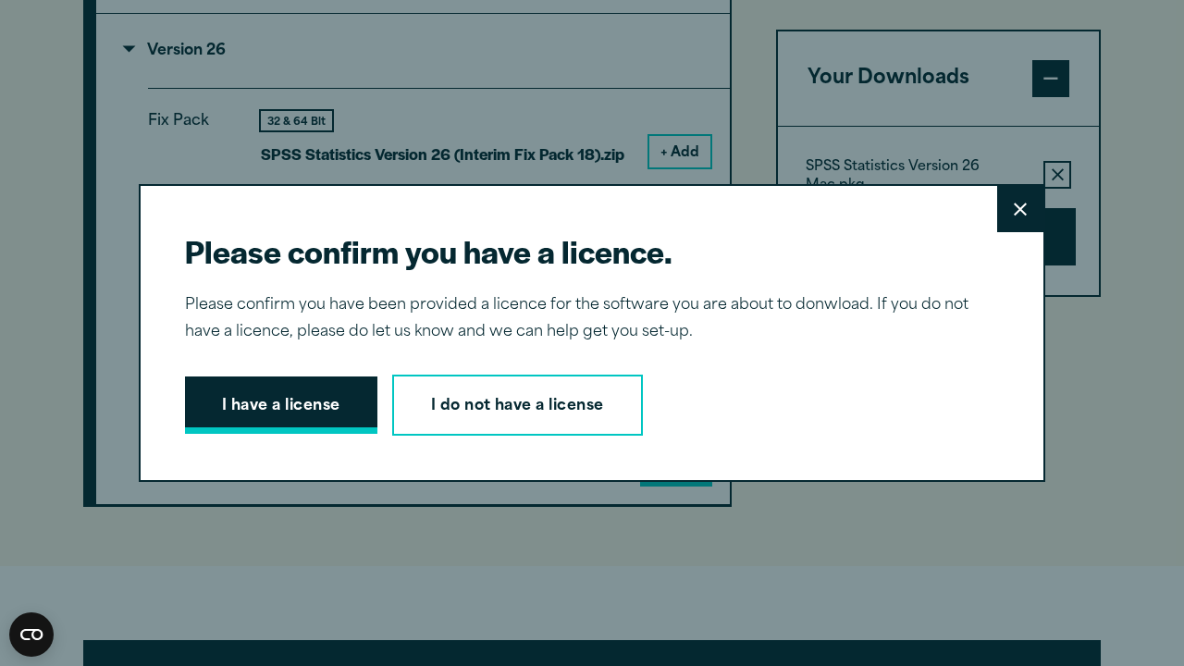
click at [305, 389] on button "I have a license" at bounding box center [281, 405] width 192 height 57
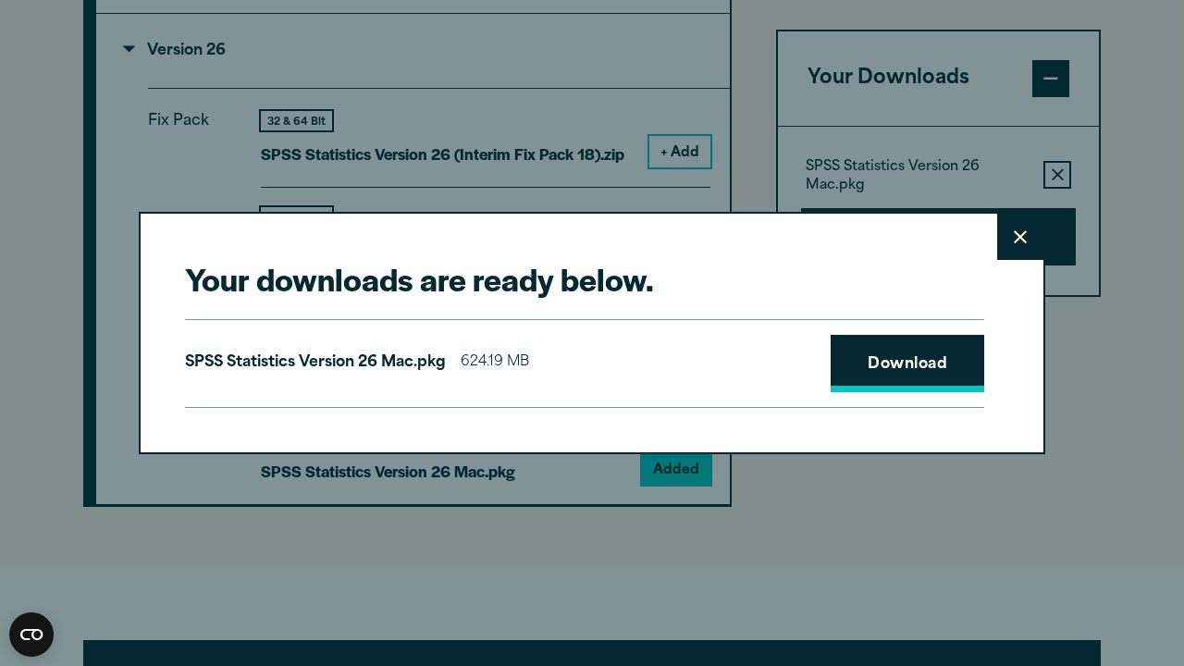
click at [900, 360] on link "Download" at bounding box center [908, 363] width 154 height 57
click at [1016, 242] on icon at bounding box center [1020, 236] width 13 height 13
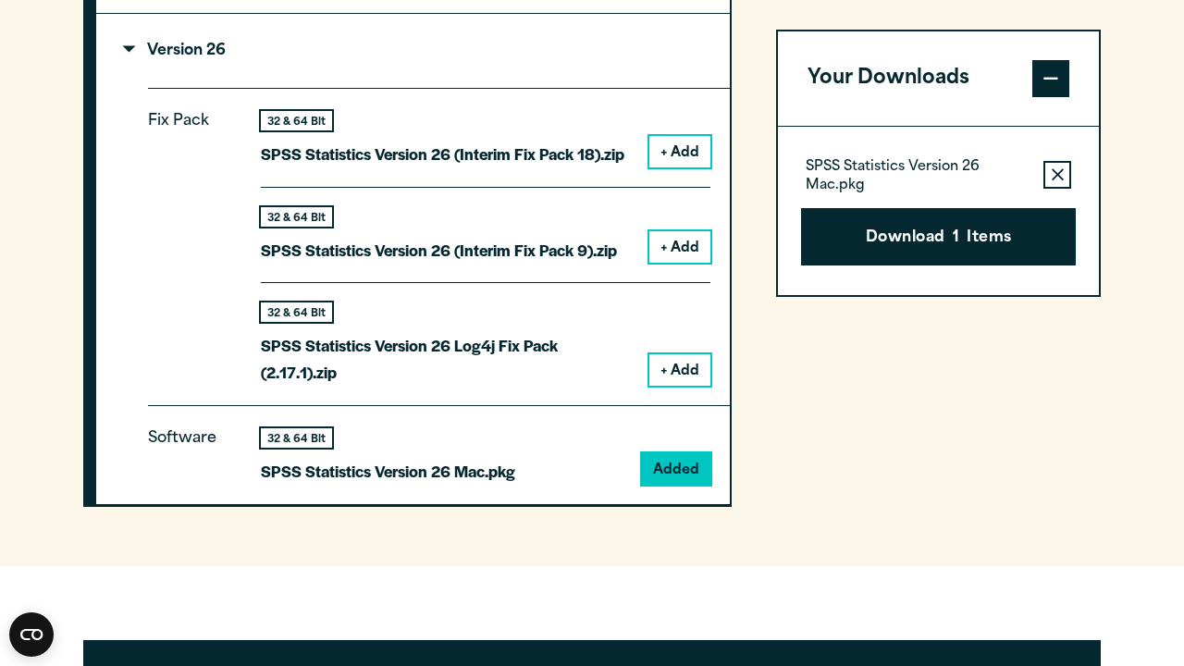
click at [1059, 183] on button "Remove this item from your software download list" at bounding box center [1058, 175] width 28 height 28
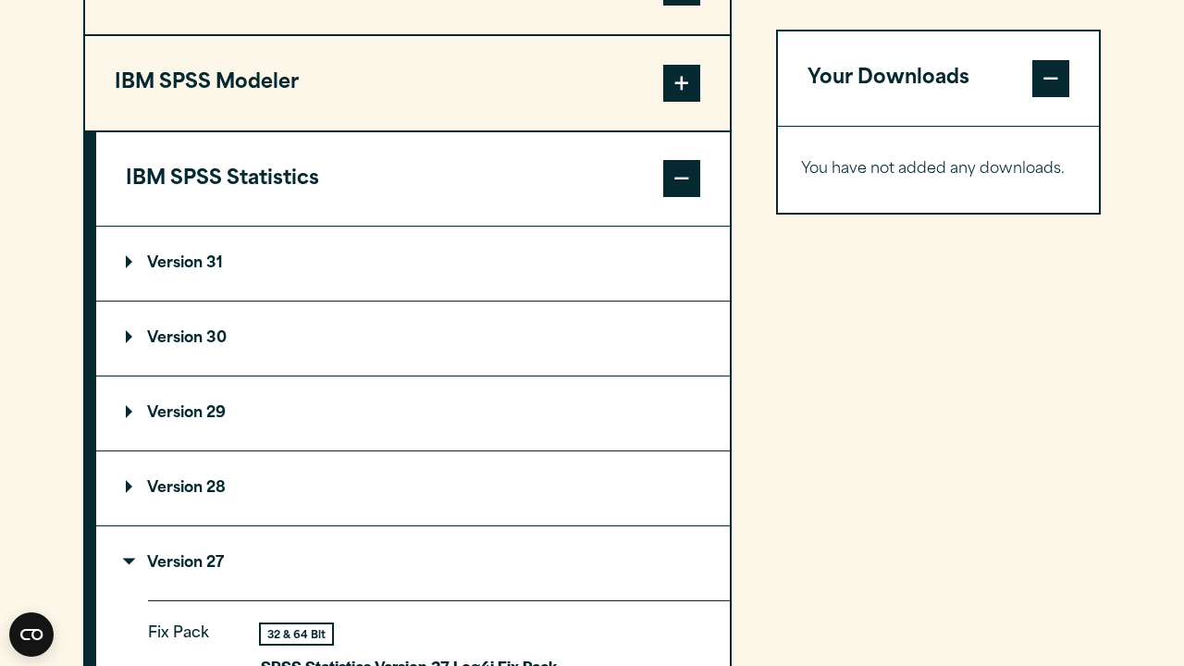
scroll to position [1613, 0]
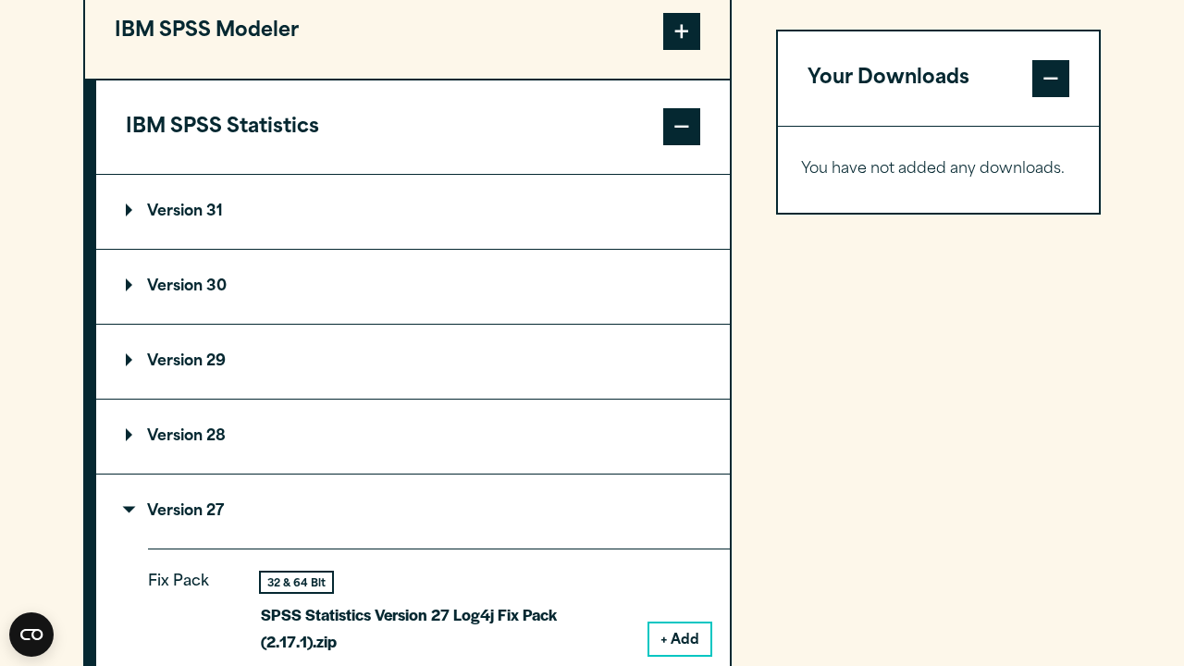
click at [150, 211] on p "Version 31" at bounding box center [174, 212] width 97 height 15
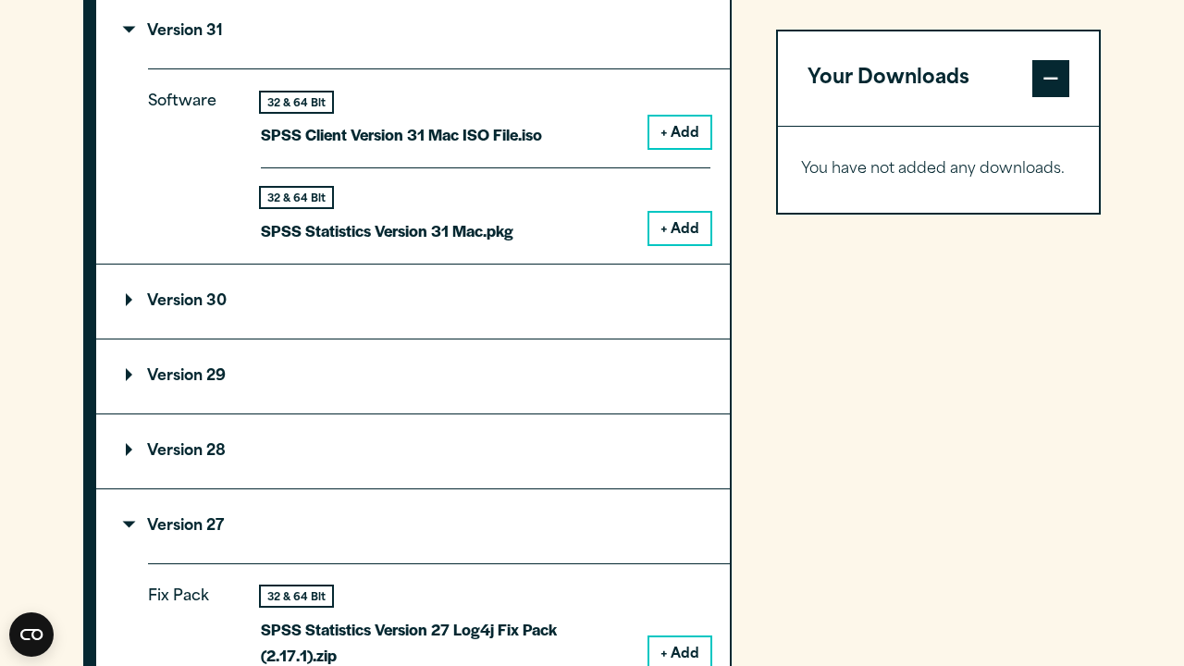
scroll to position [1757, 0]
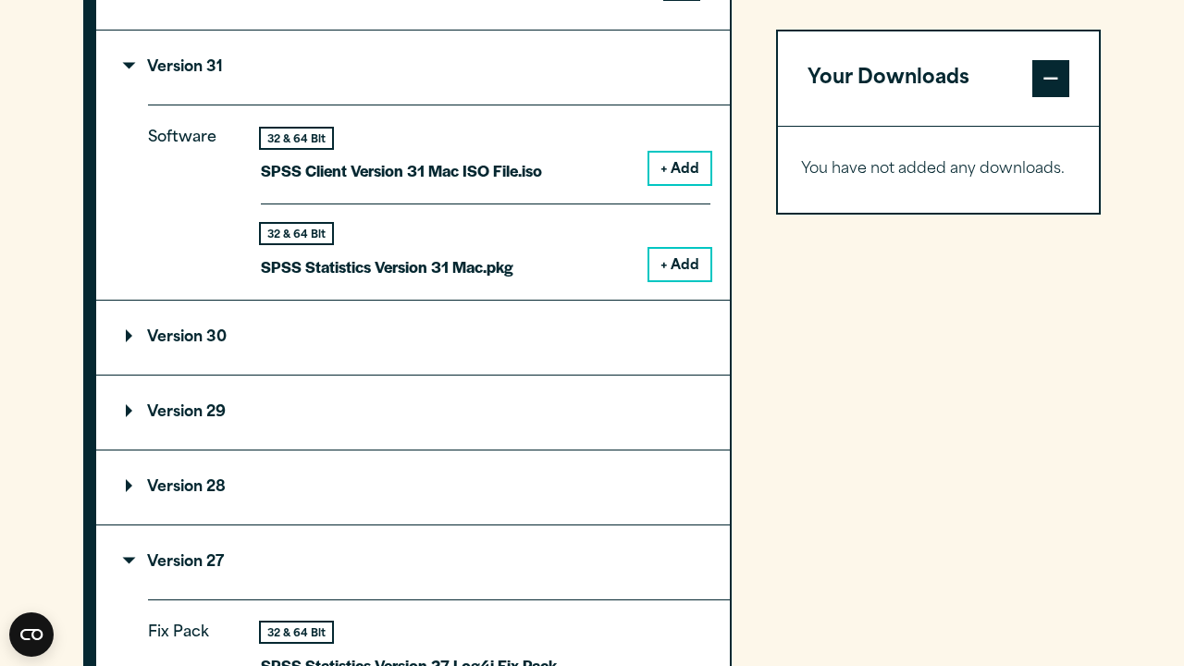
click at [667, 168] on button "+ Add" at bounding box center [680, 168] width 61 height 31
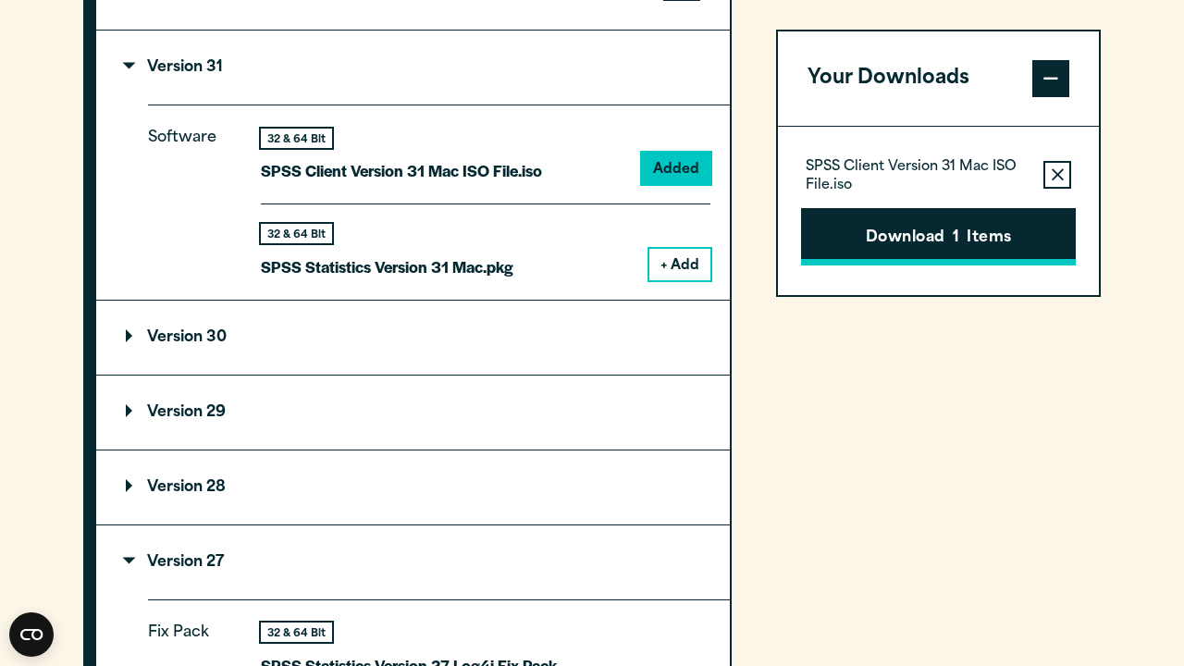
click at [884, 230] on button "Download 1 Items" at bounding box center [938, 236] width 275 height 57
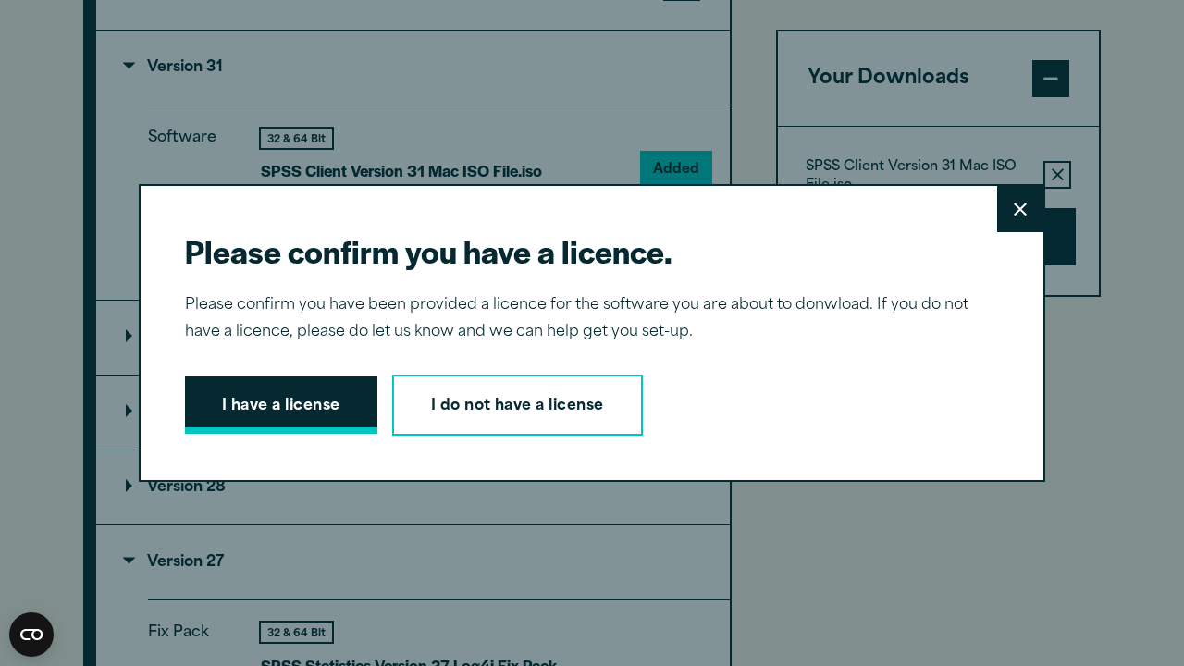
click at [311, 400] on button "I have a license" at bounding box center [281, 405] width 192 height 57
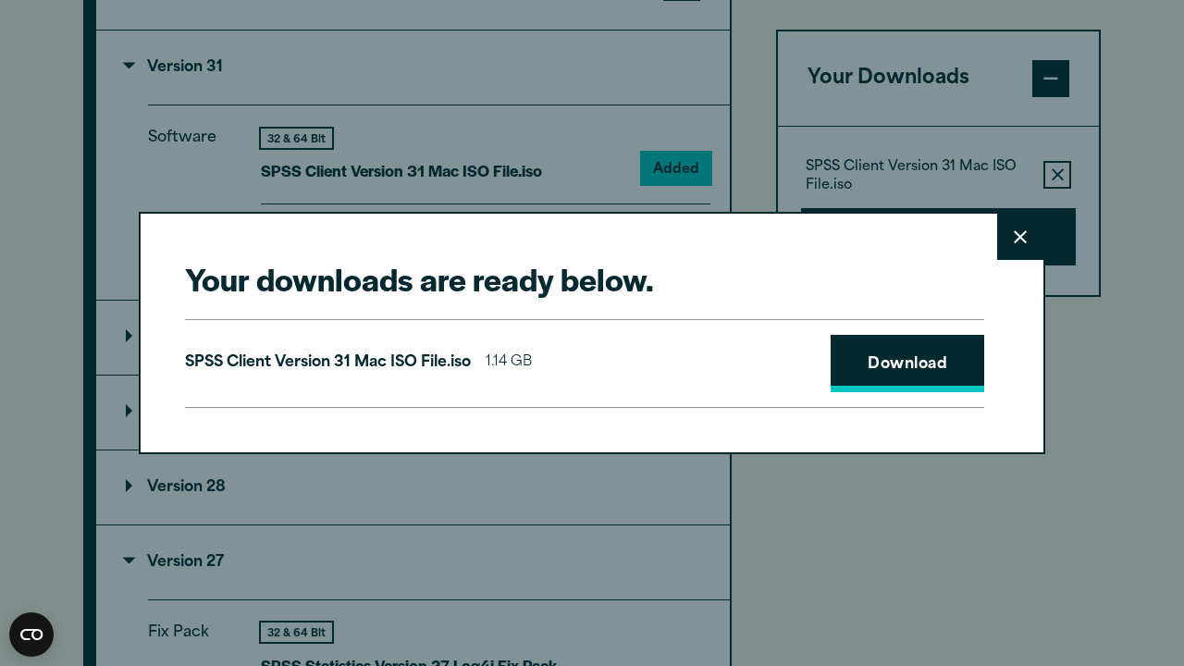
click at [928, 372] on link "Download" at bounding box center [908, 363] width 154 height 57
click at [1011, 236] on button "Close" at bounding box center [1021, 237] width 46 height 46
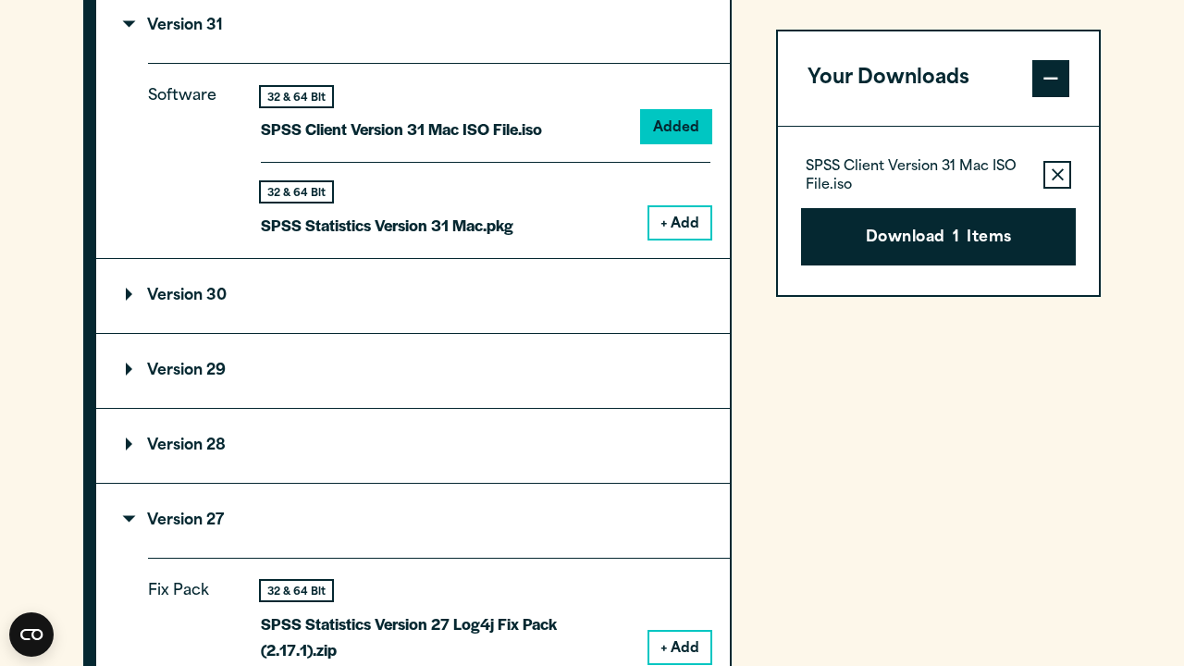
scroll to position [1800, 0]
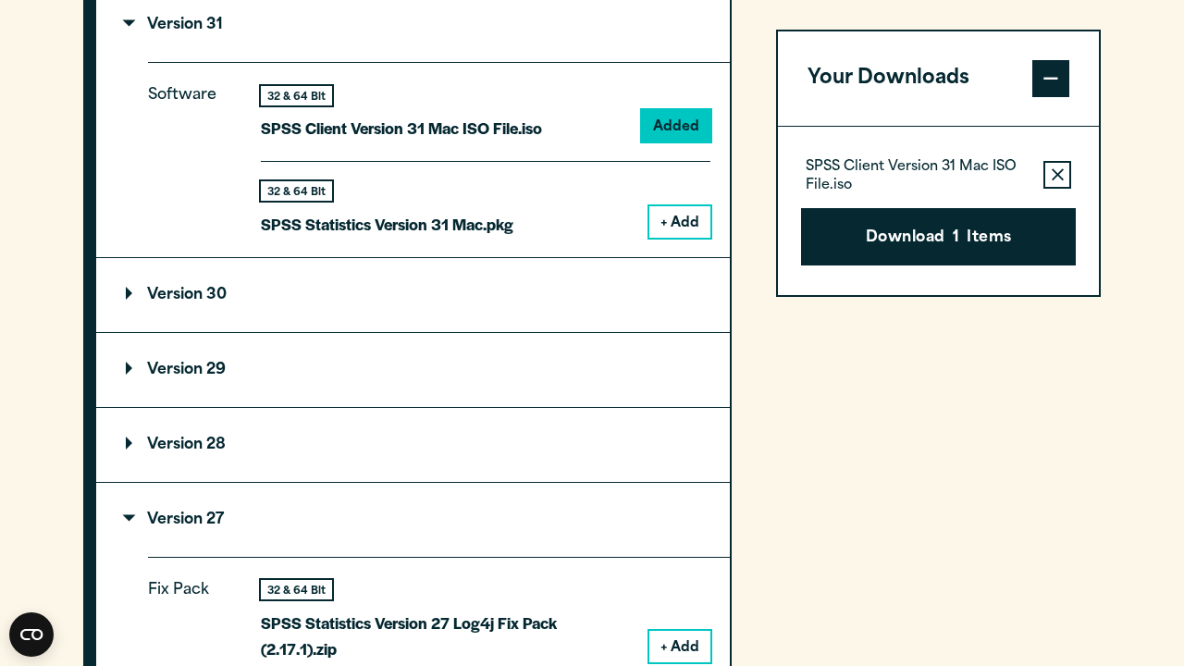
click at [146, 440] on p "Version 28" at bounding box center [176, 445] width 100 height 15
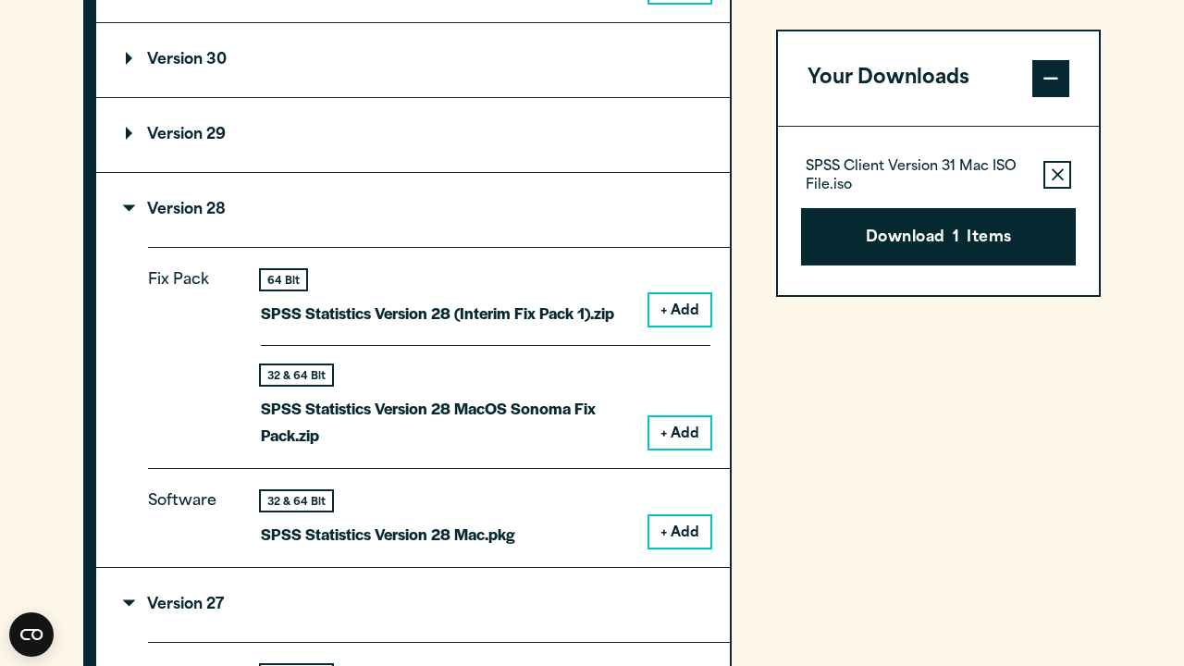
scroll to position [2050, 0]
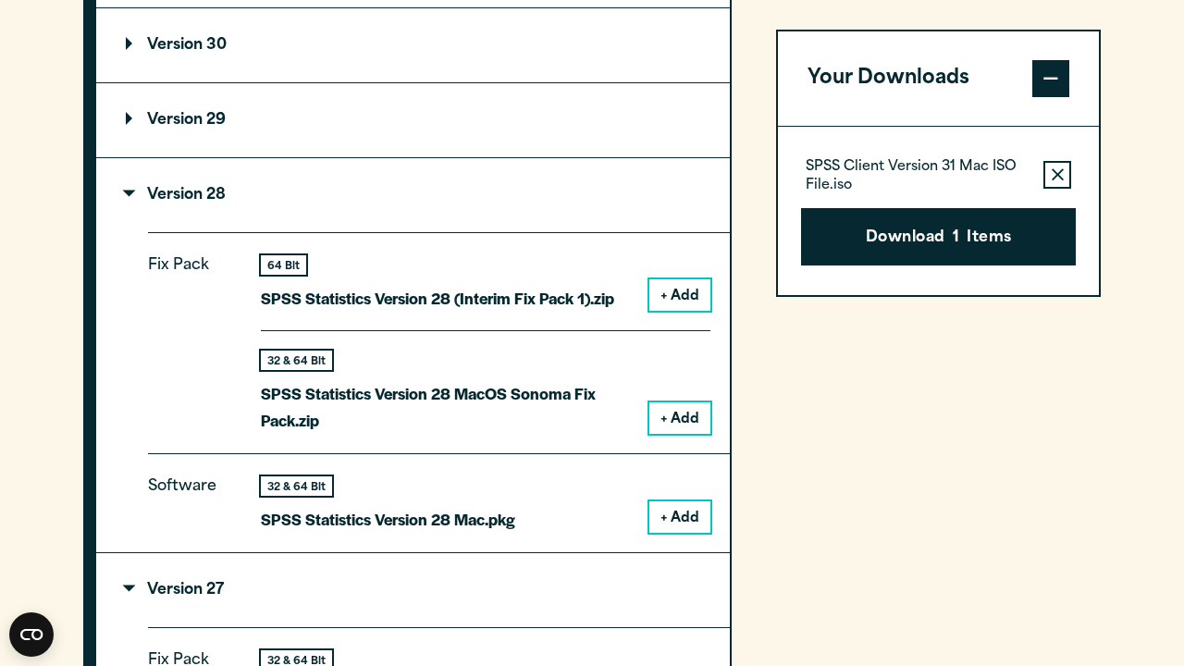
click at [684, 506] on button "+ Add" at bounding box center [680, 517] width 61 height 31
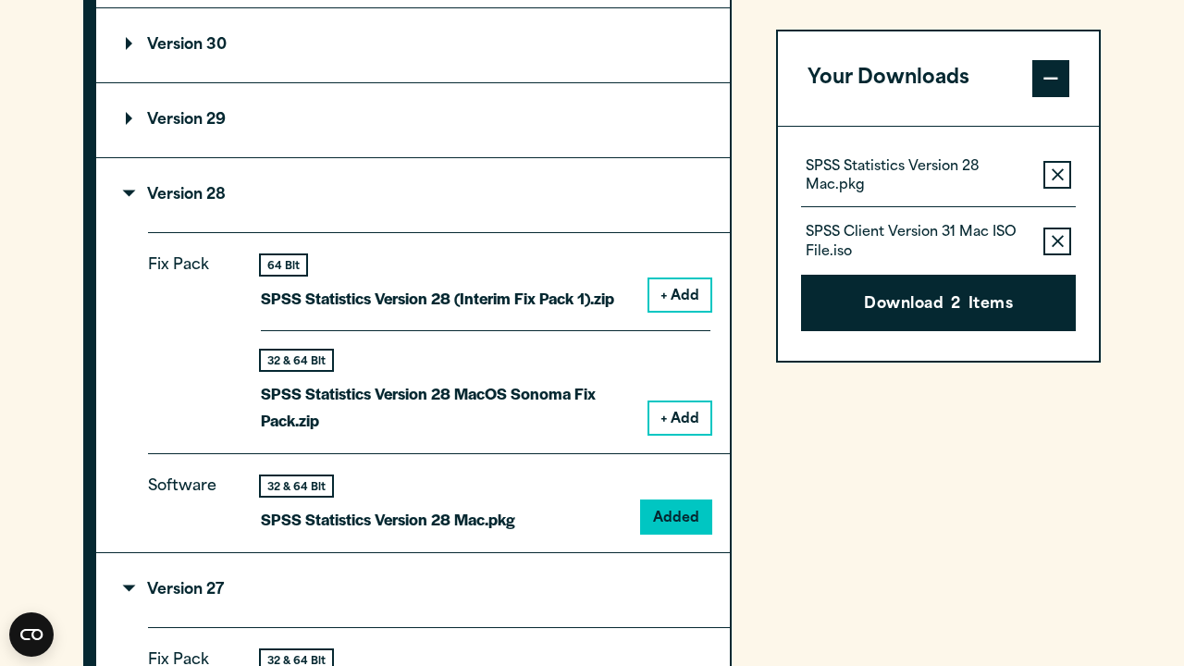
click at [1052, 239] on icon "button" at bounding box center [1058, 241] width 12 height 13
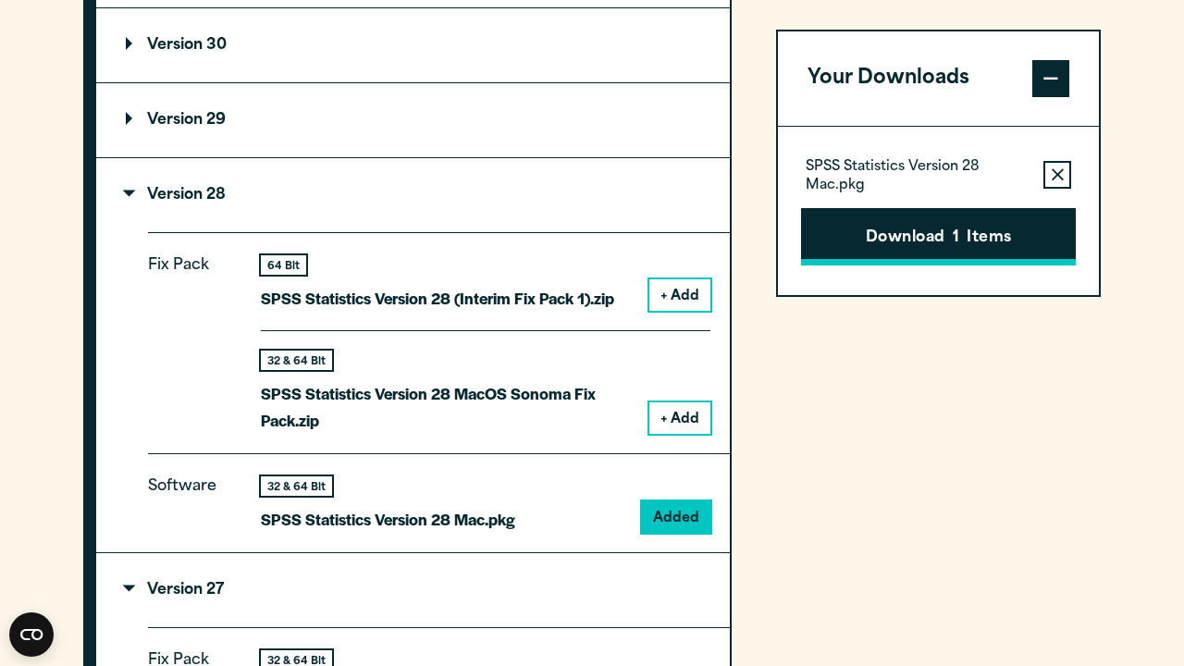
click at [993, 234] on button "Download 1 Items" at bounding box center [938, 236] width 275 height 57
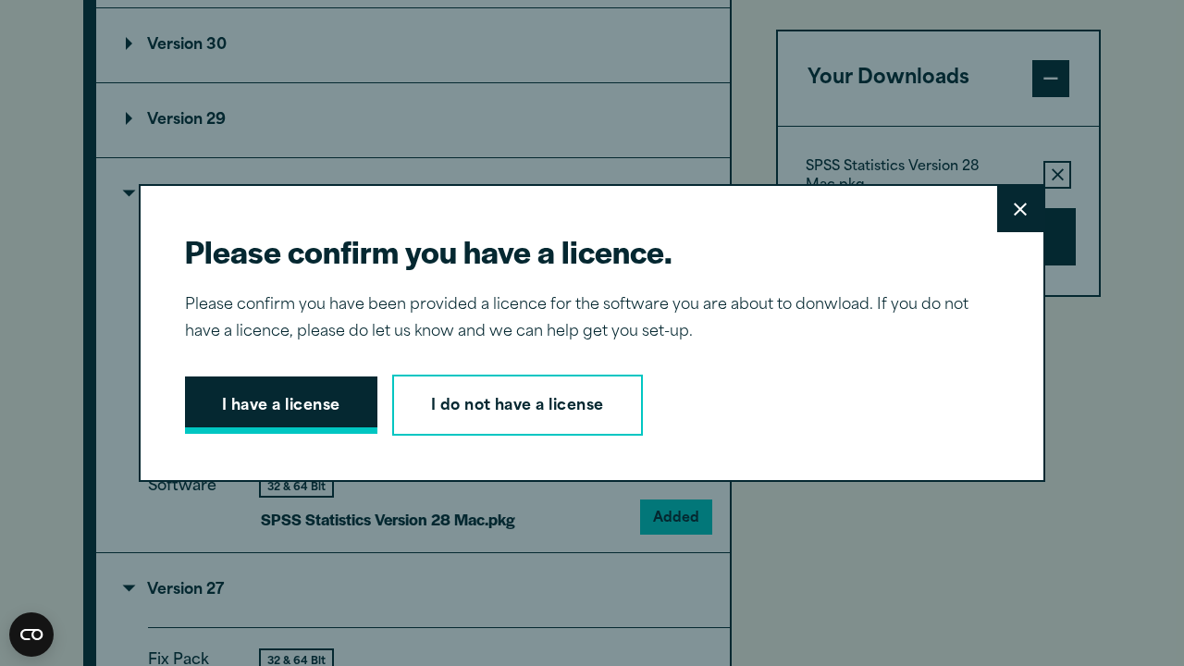
click at [261, 399] on button "I have a license" at bounding box center [281, 405] width 192 height 57
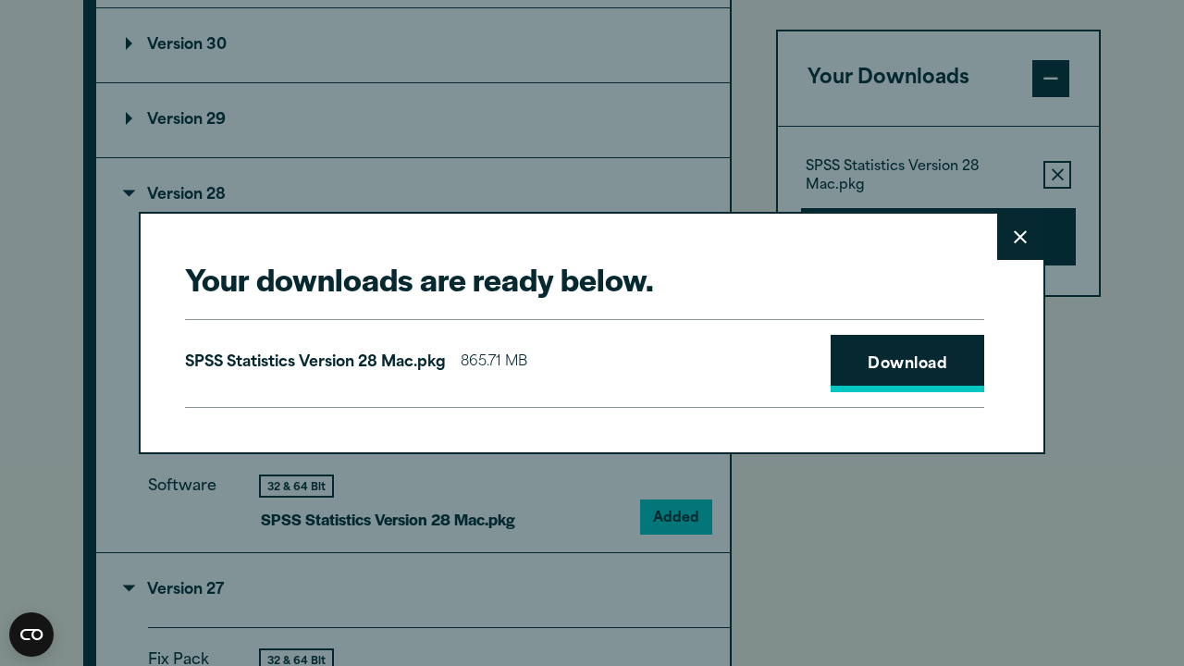
click at [867, 370] on link "Download" at bounding box center [908, 363] width 154 height 57
click at [750, 87] on div "Your downloads are ready below. Close SPSS Statistics Version 28 Mac.pkg 865.71…" at bounding box center [592, 333] width 1184 height 666
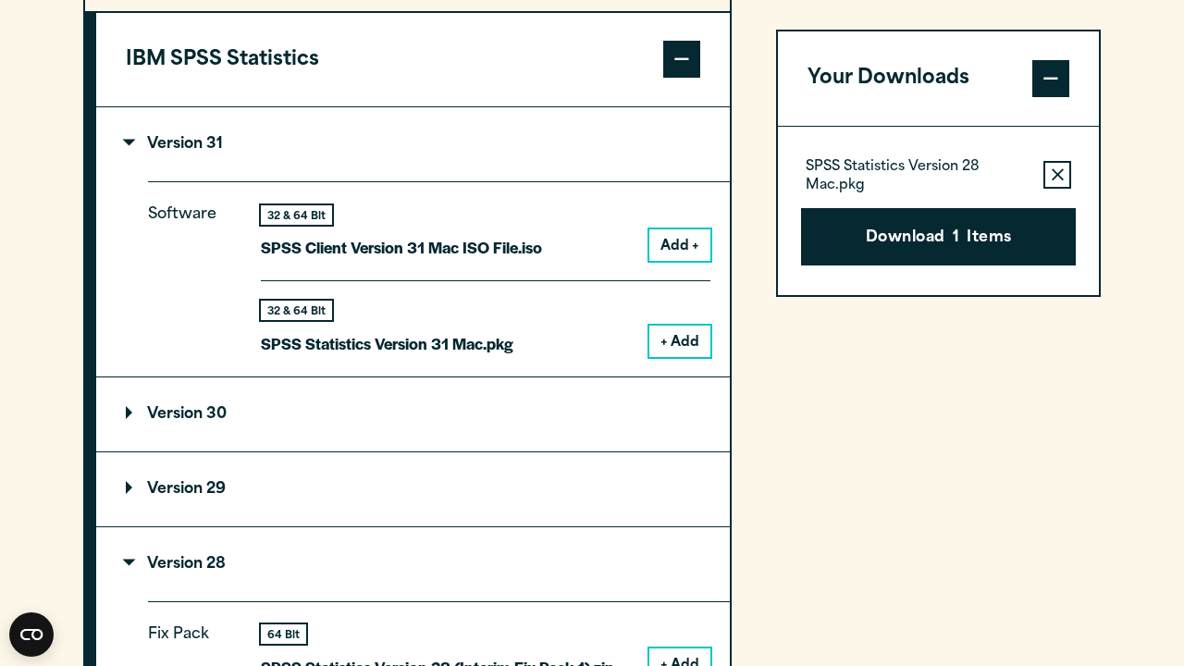
scroll to position [1676, 0]
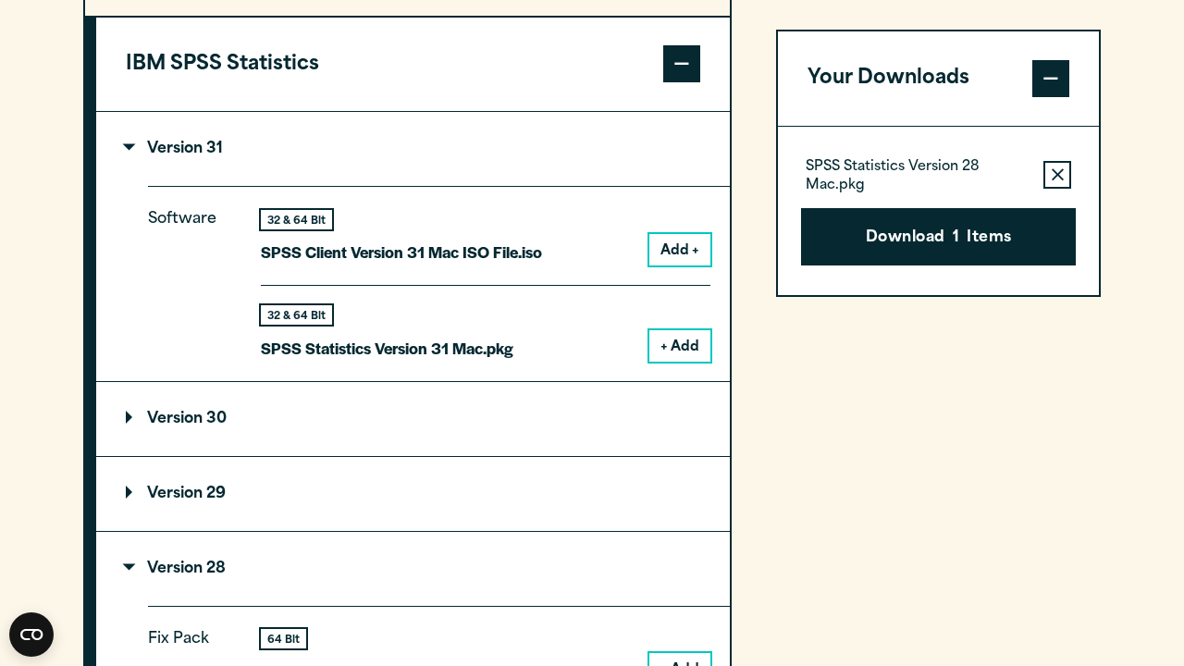
click at [665, 252] on button "Add +" at bounding box center [680, 249] width 61 height 31
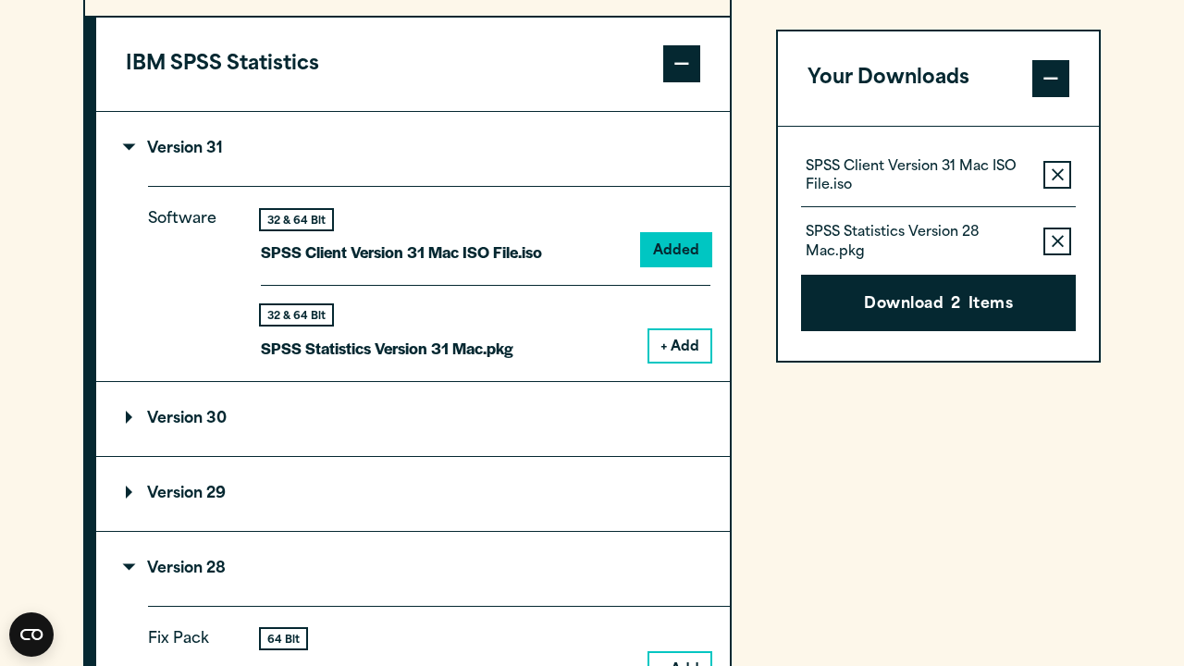
click at [1058, 240] on icon "button" at bounding box center [1058, 241] width 12 height 12
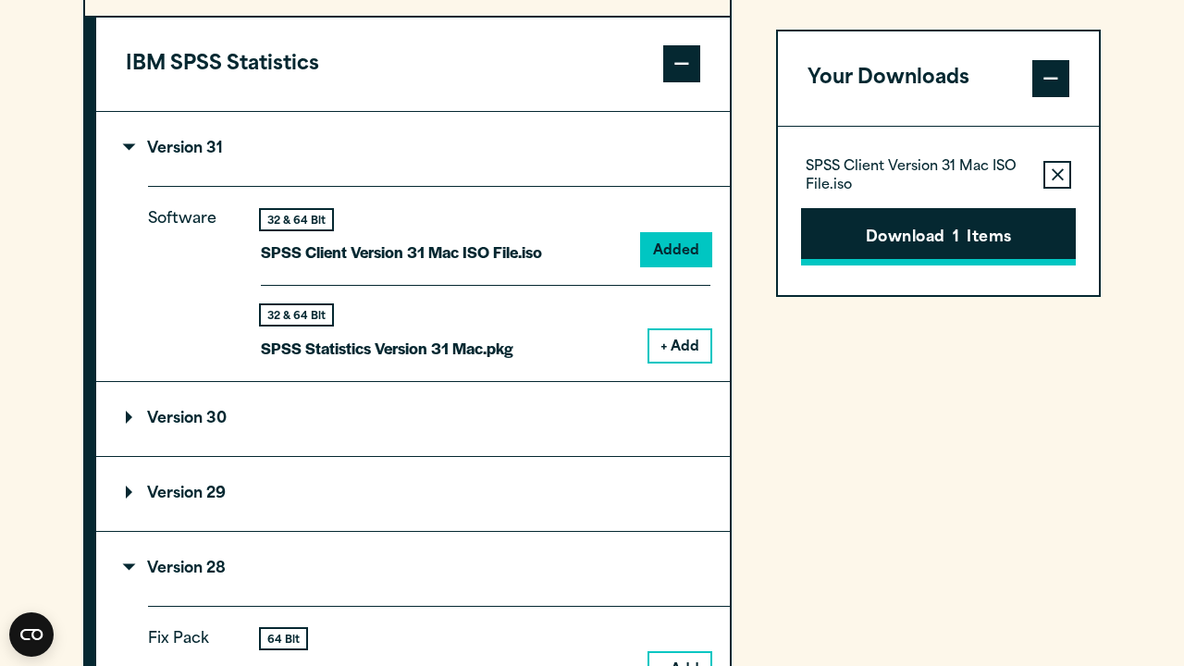
click at [883, 238] on button "Download 1 Items" at bounding box center [938, 236] width 275 height 57
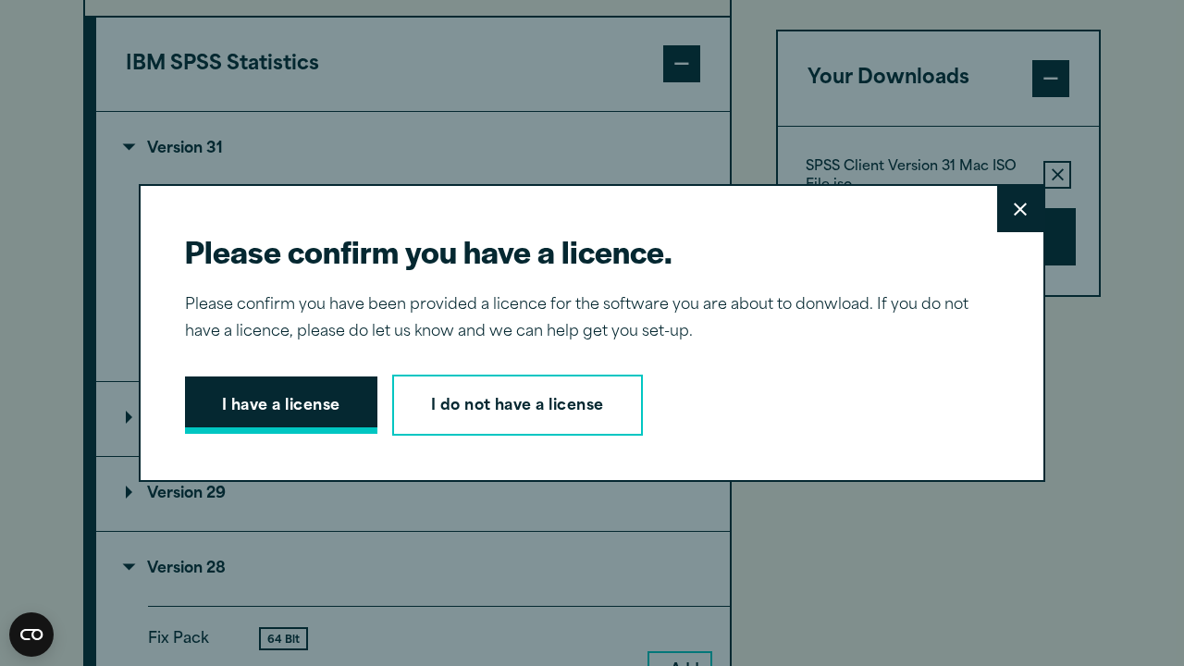
click at [322, 415] on button "I have a license" at bounding box center [281, 405] width 192 height 57
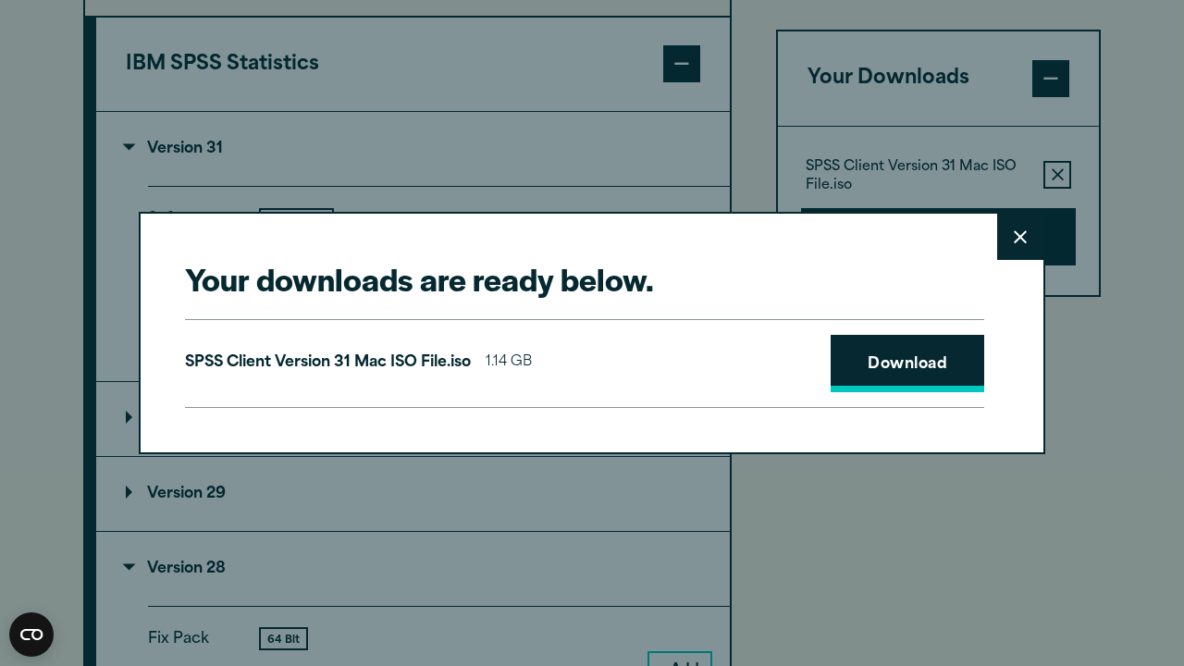
click at [909, 367] on link "Download" at bounding box center [908, 363] width 154 height 57
